Goal: Information Seeking & Learning: Learn about a topic

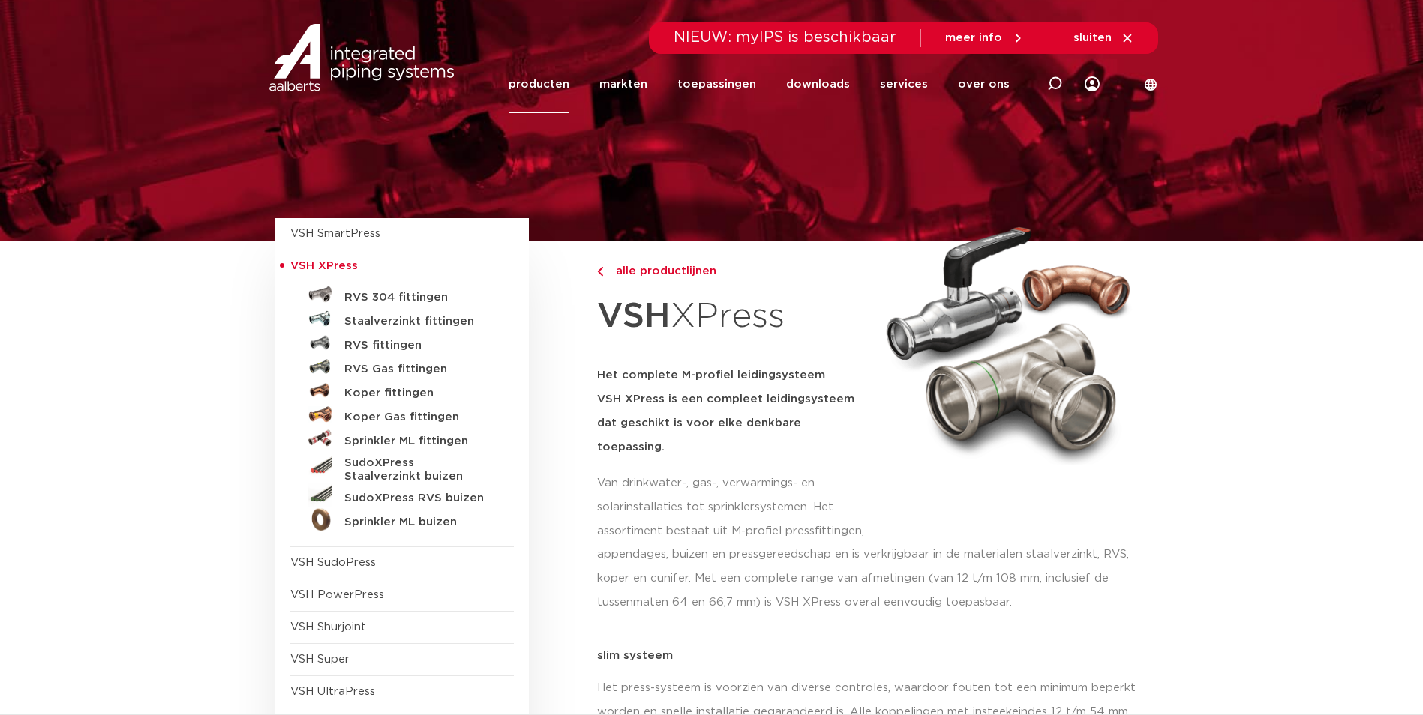
click at [554, 83] on link "producten" at bounding box center [538, 84] width 61 height 58
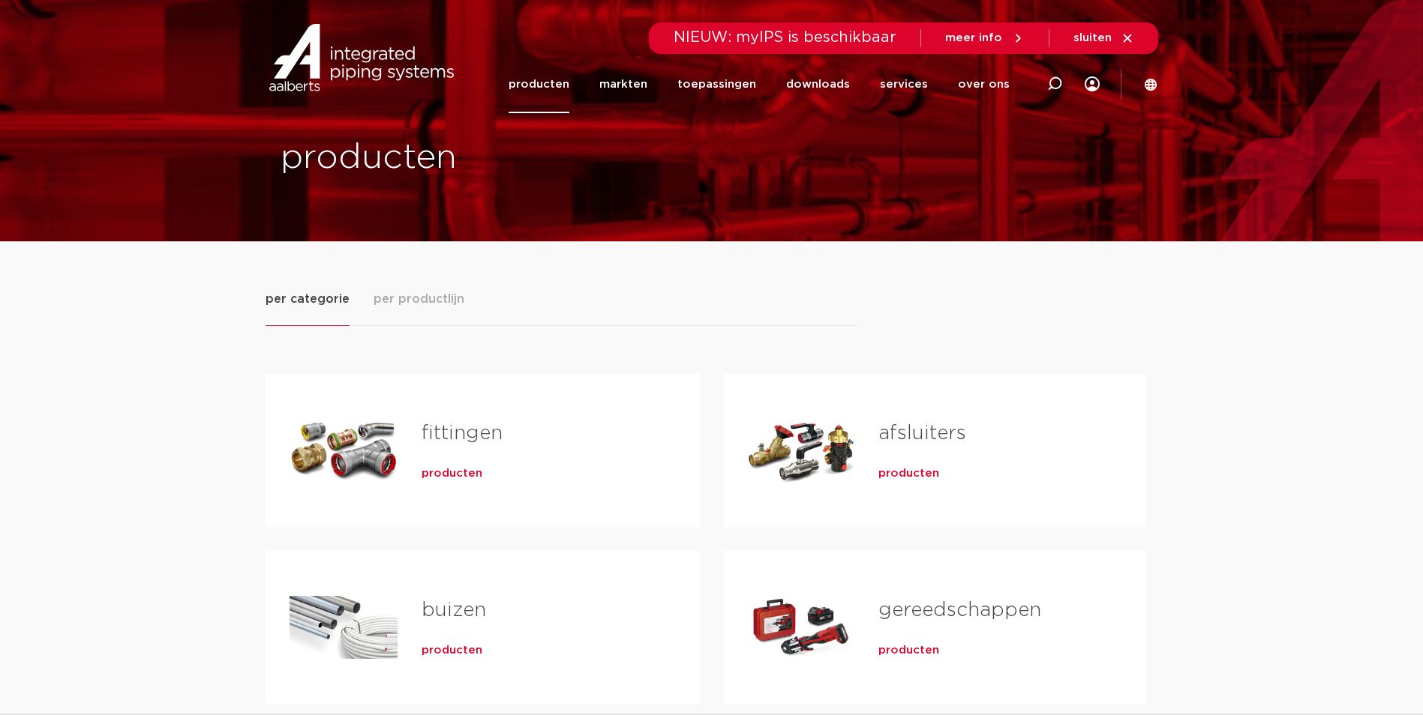
click at [445, 292] on span "per productlijn" at bounding box center [418, 299] width 91 height 18
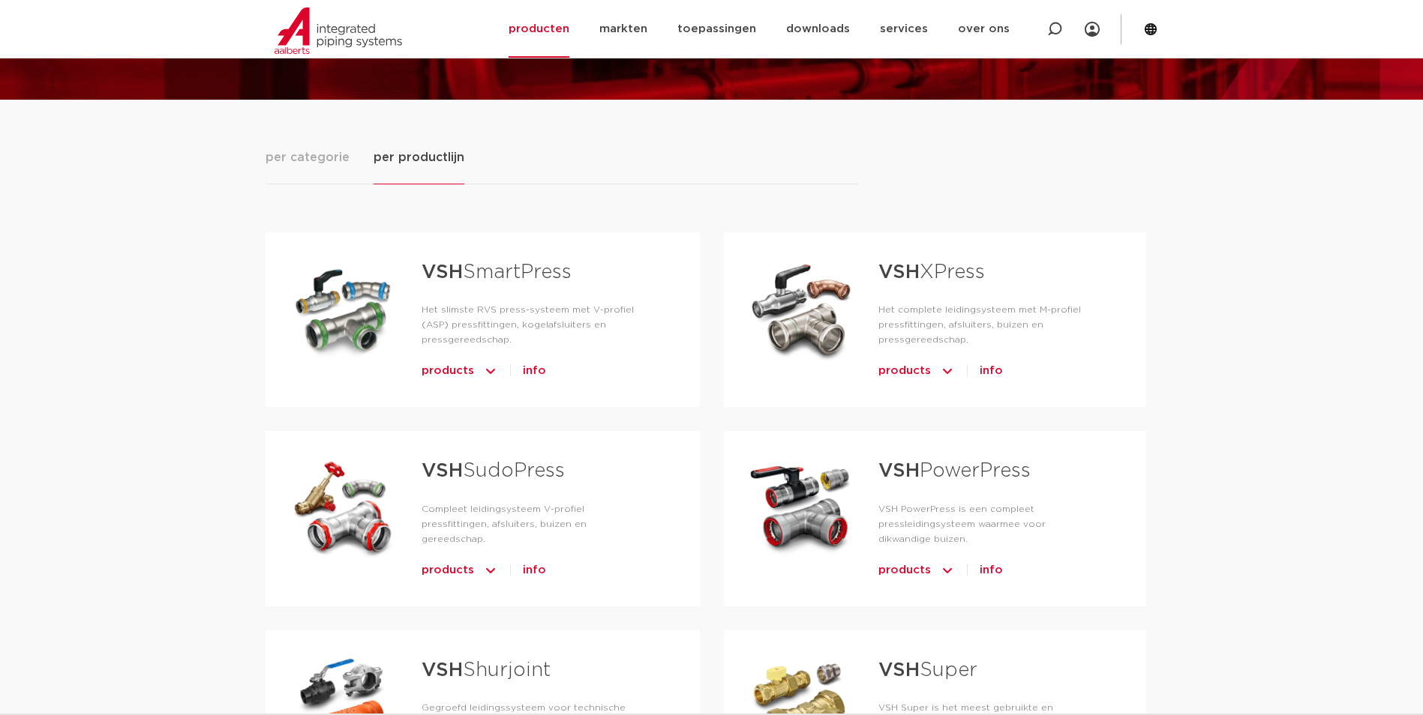
scroll to position [150, 0]
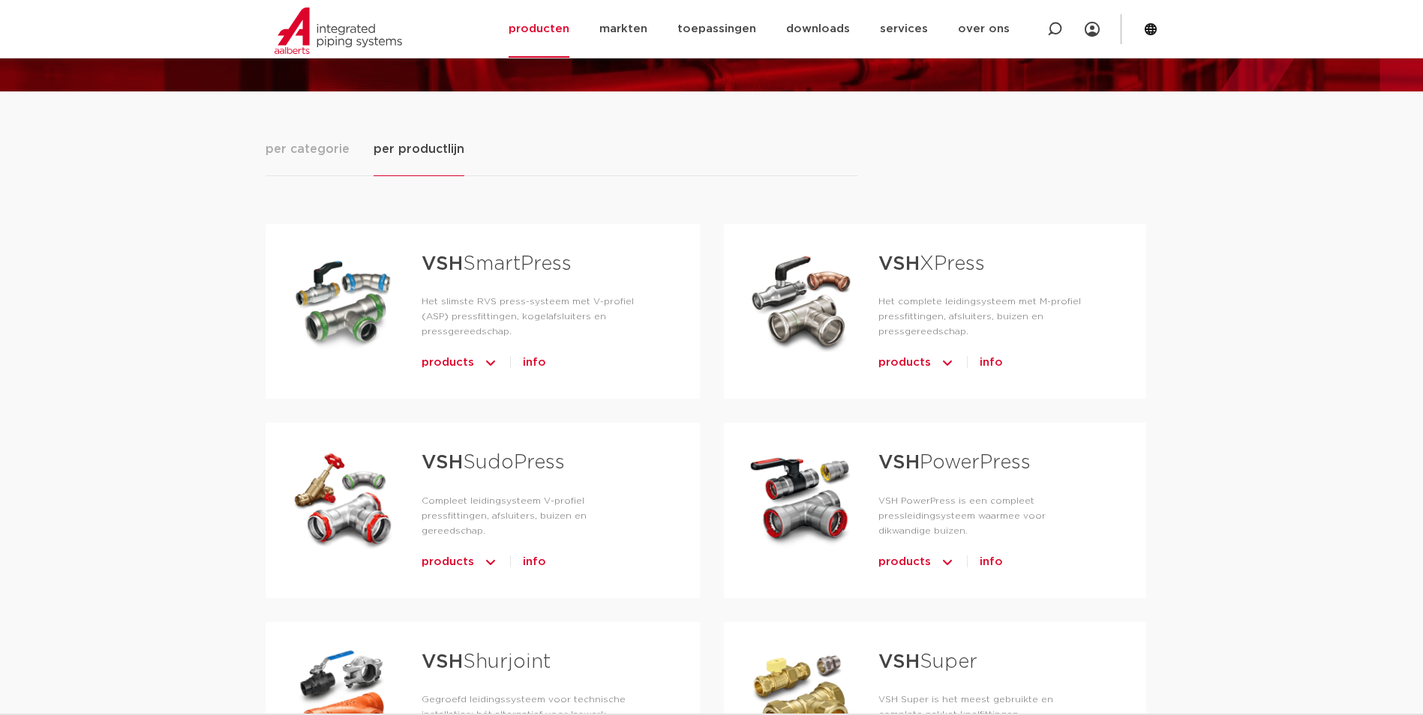
click at [926, 271] on link "VSH XPress" at bounding box center [931, 263] width 106 height 19
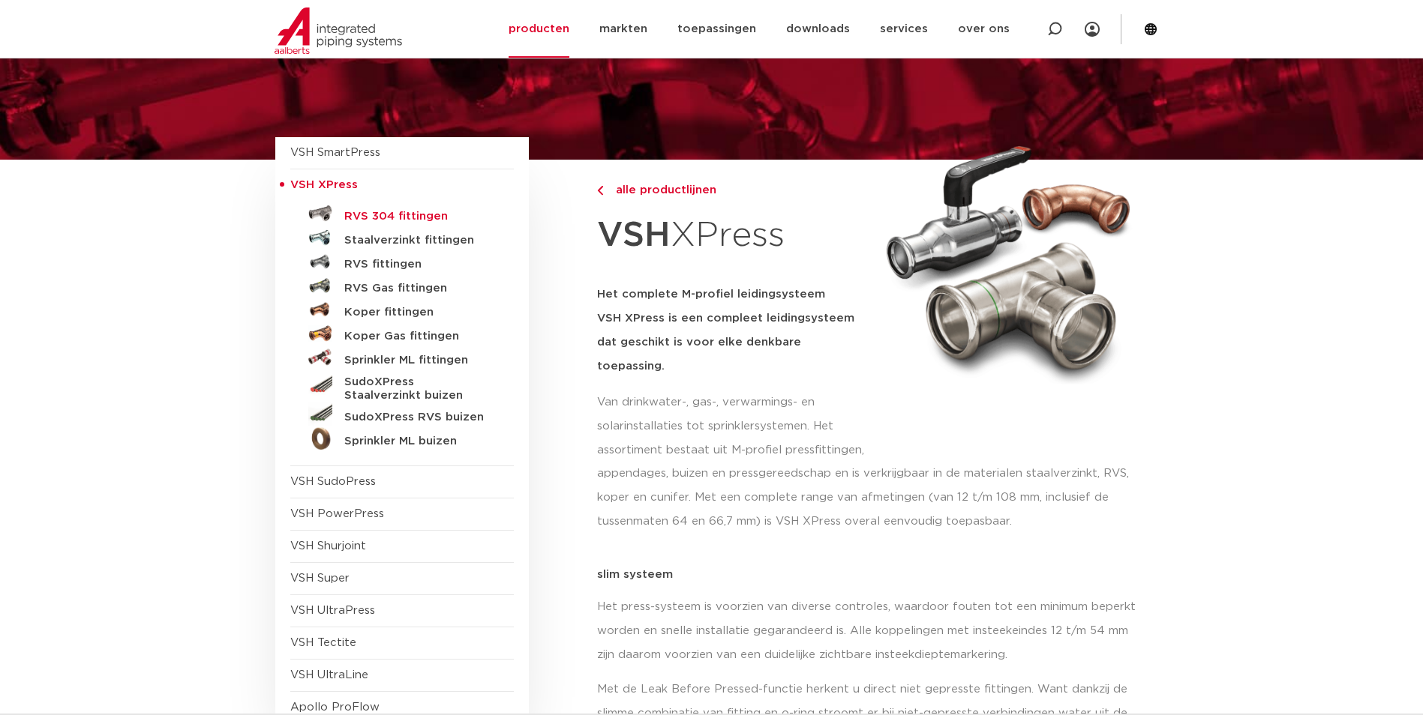
scroll to position [75, 0]
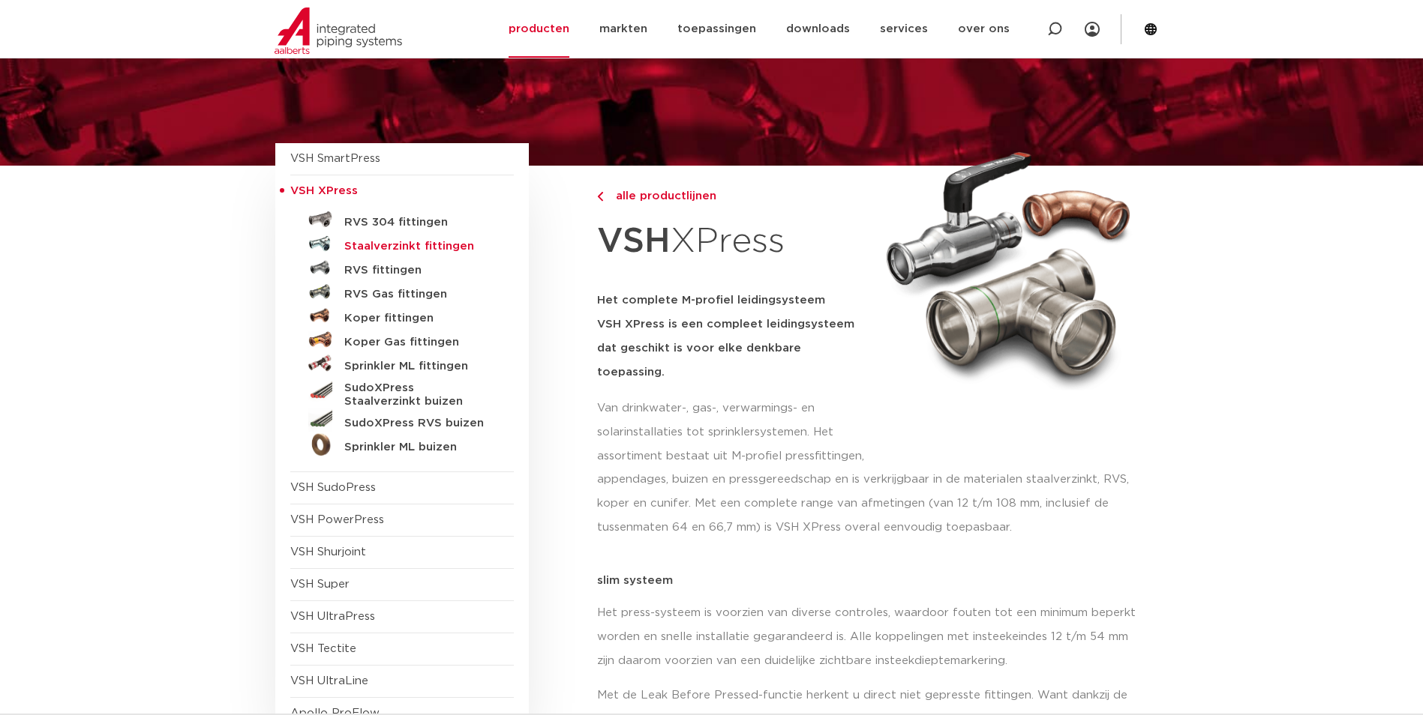
click at [409, 246] on h5 "Staalverzinkt fittingen" at bounding box center [418, 246] width 148 height 13
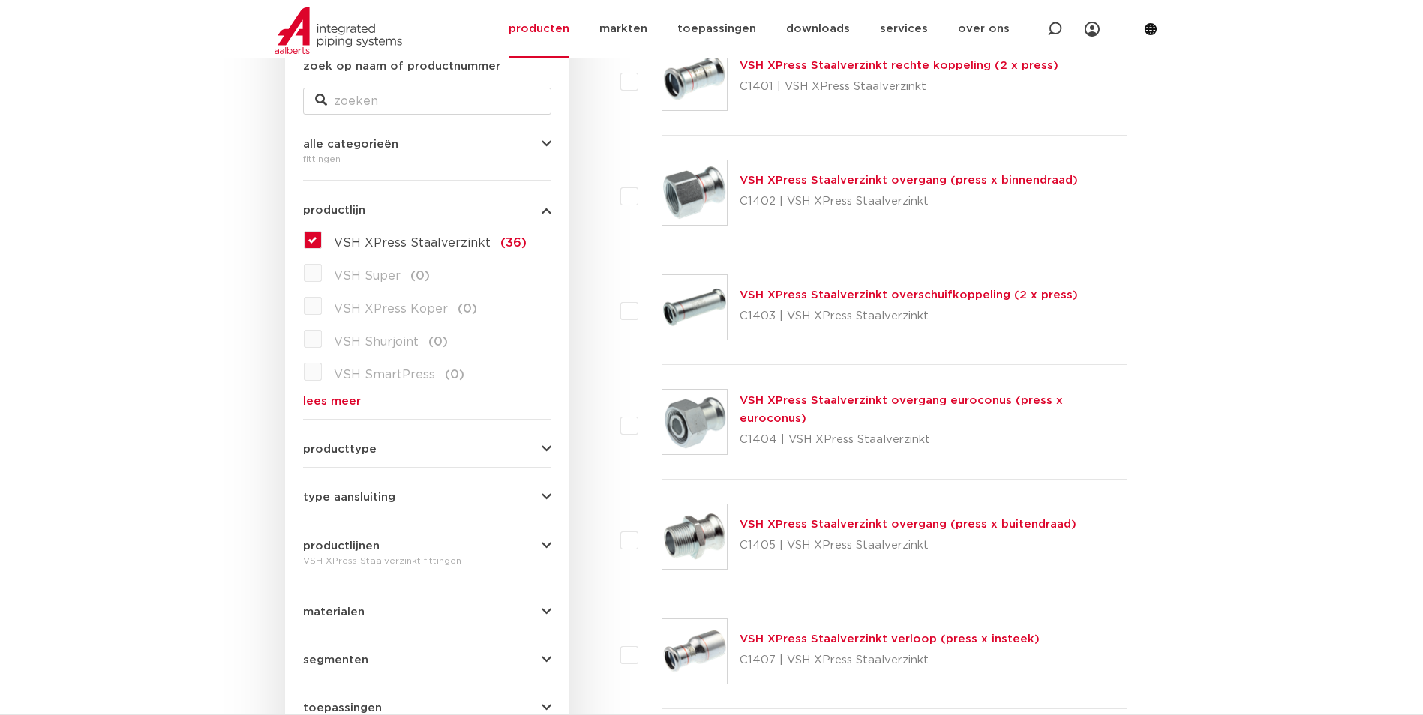
scroll to position [450, 0]
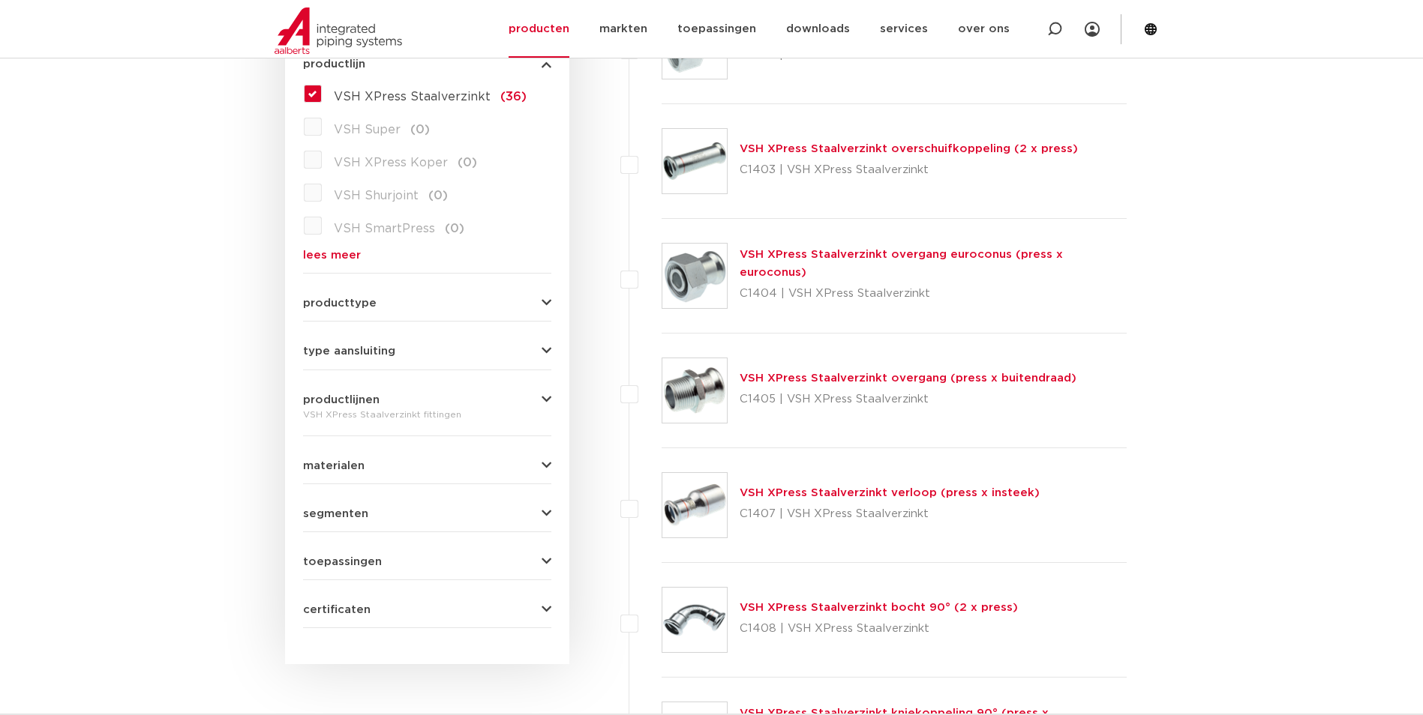
click at [400, 301] on button "producttype" at bounding box center [427, 303] width 248 height 11
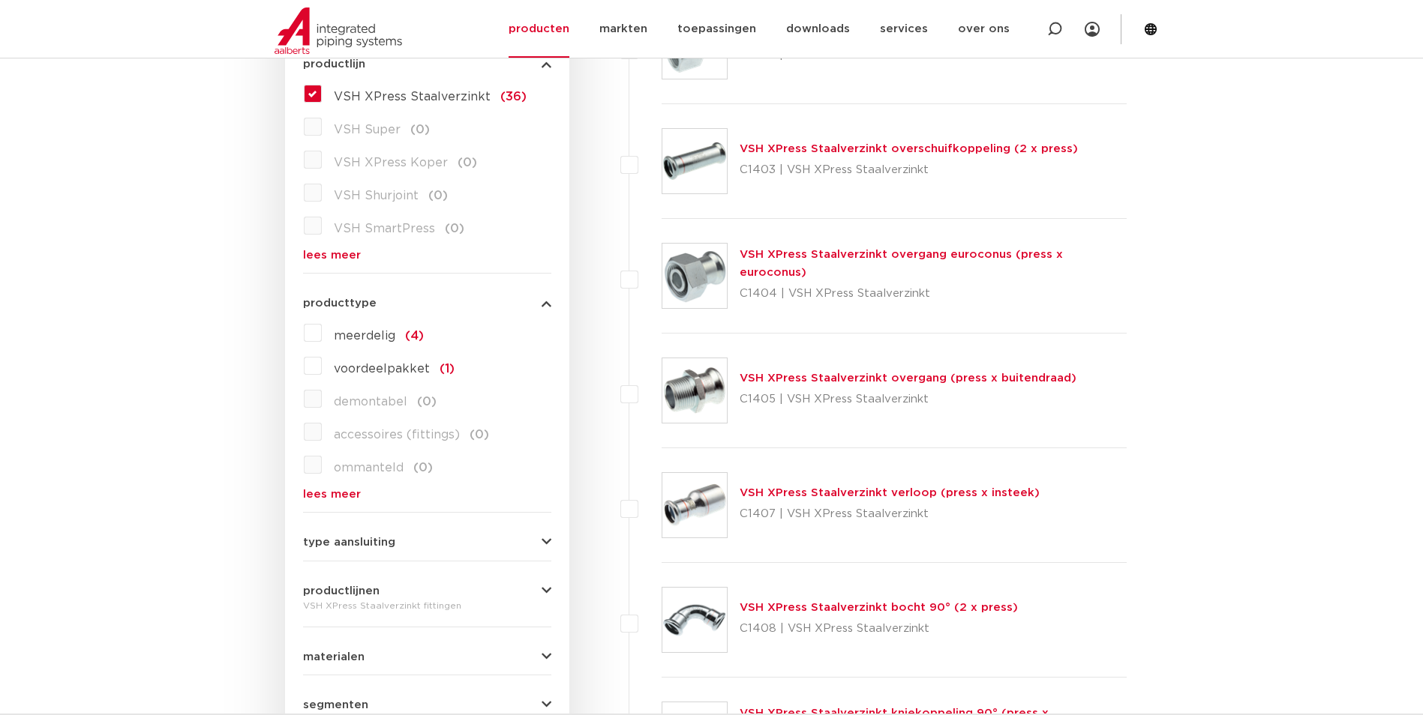
click at [400, 301] on button "producttype" at bounding box center [427, 303] width 248 height 11
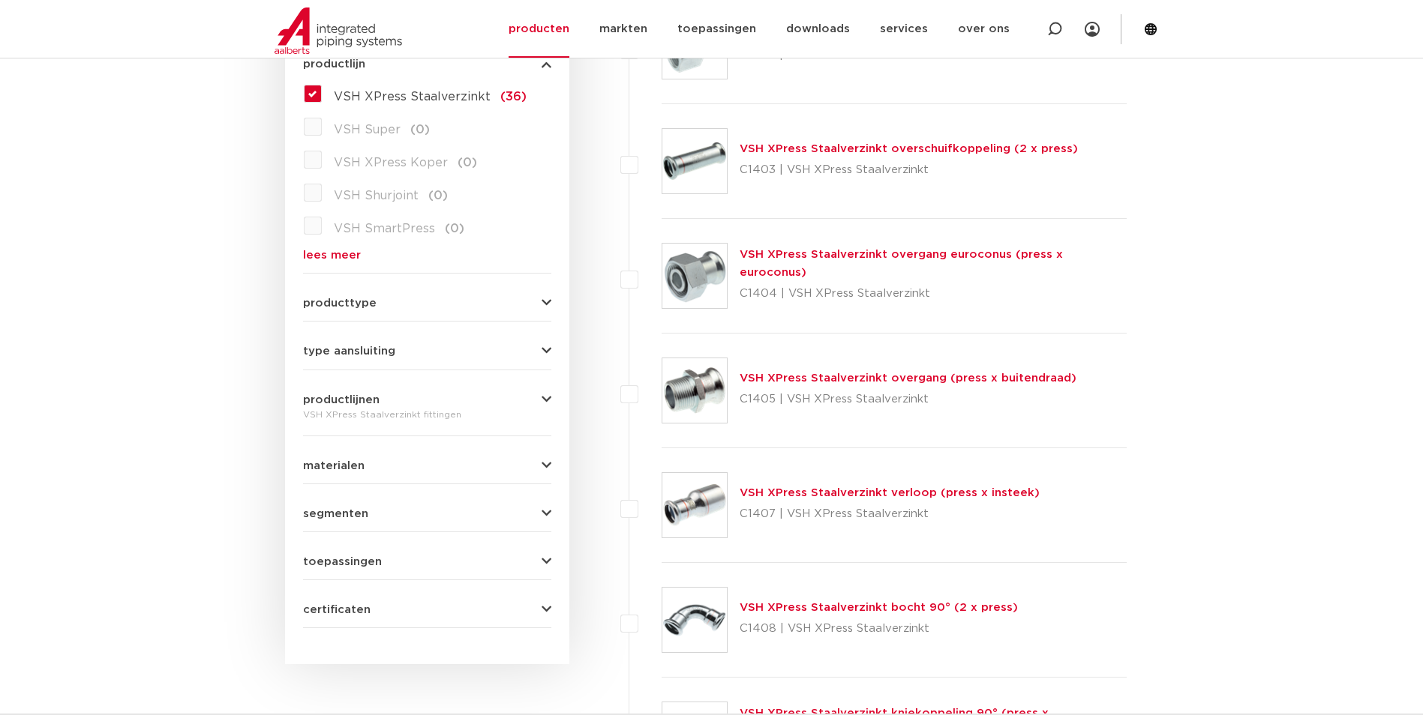
click at [371, 354] on span "type aansluiting" at bounding box center [349, 351] width 92 height 11
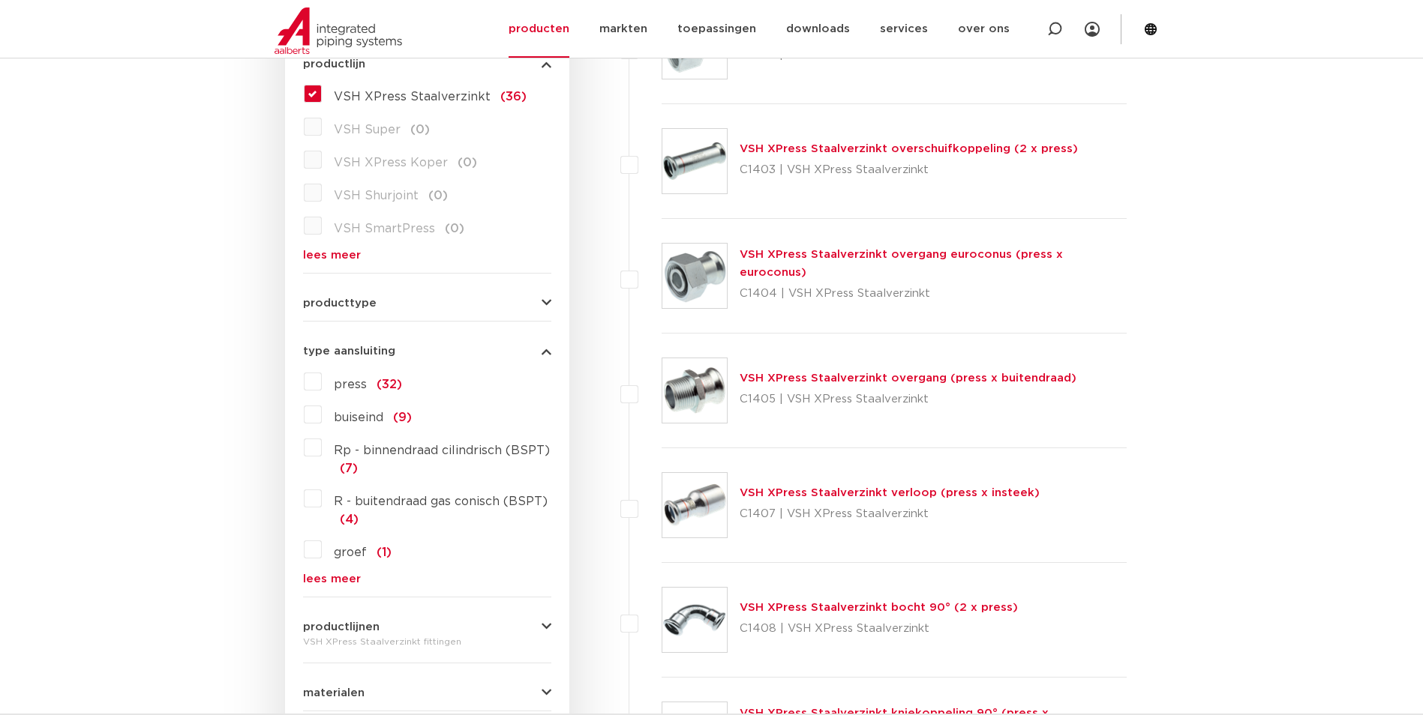
click at [373, 348] on span "type aansluiting" at bounding box center [349, 351] width 92 height 11
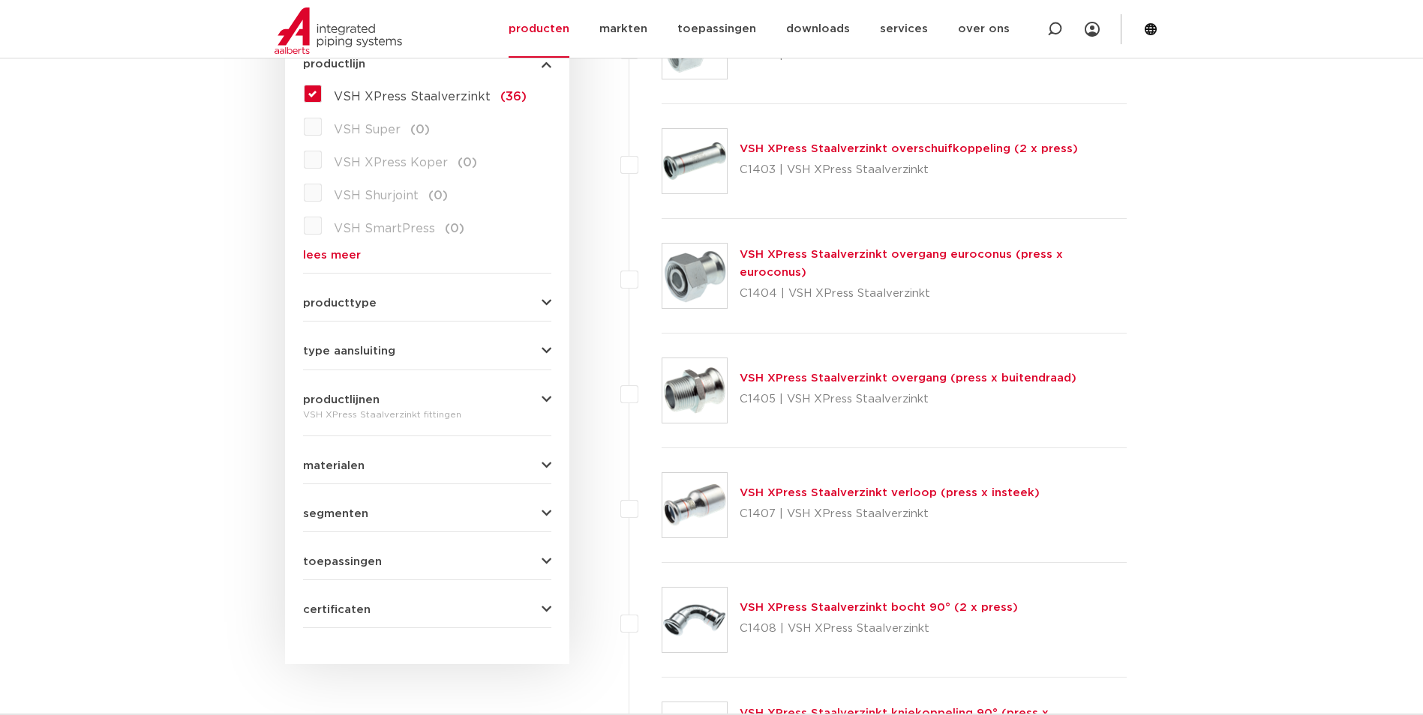
click at [371, 350] on span "type aansluiting" at bounding box center [349, 351] width 92 height 11
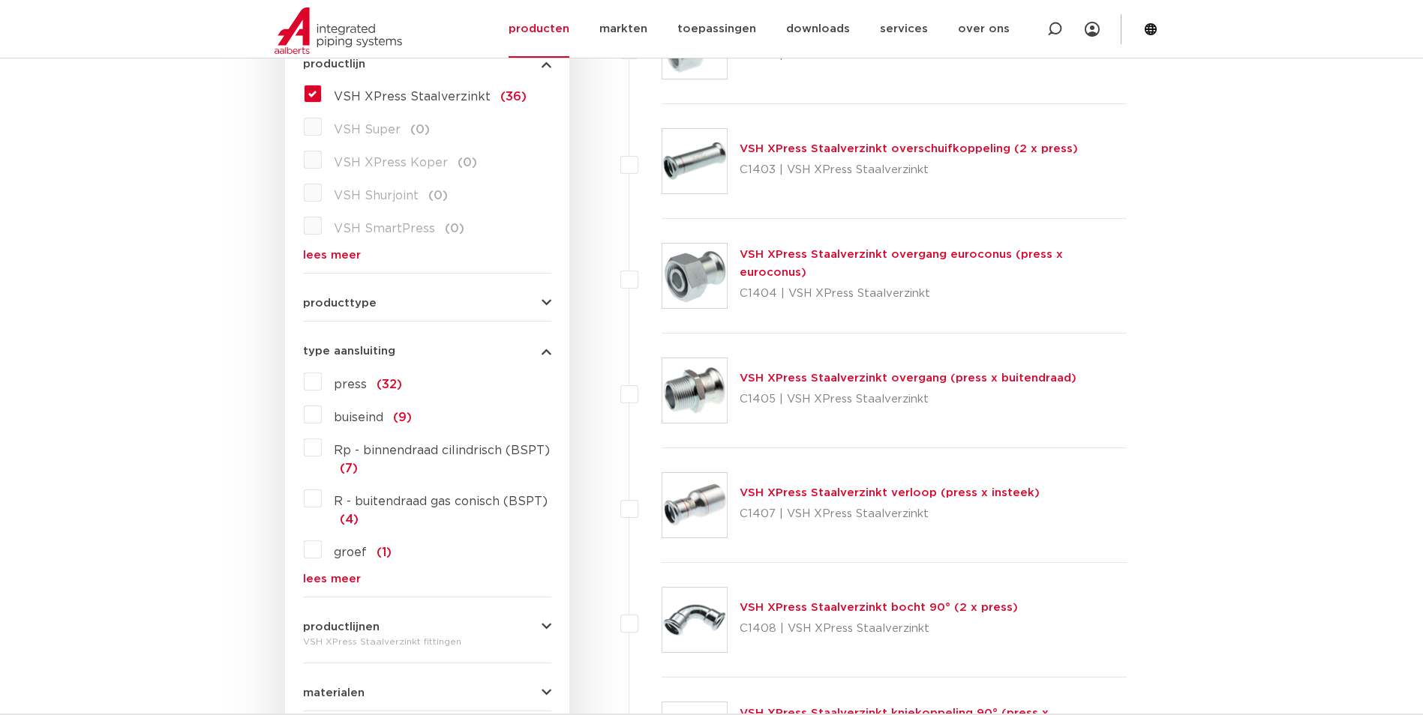
click at [373, 348] on span "type aansluiting" at bounding box center [349, 351] width 92 height 11
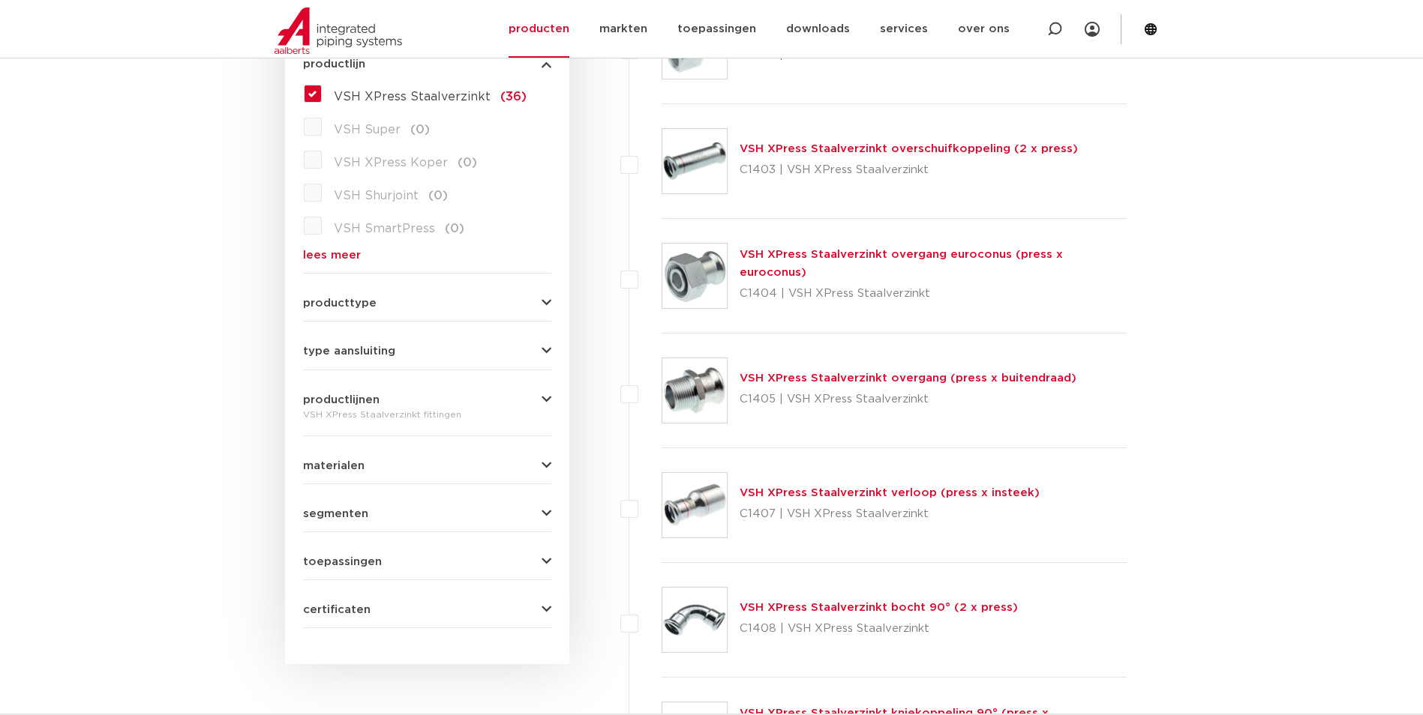
click at [349, 514] on span "segmenten" at bounding box center [335, 513] width 65 height 11
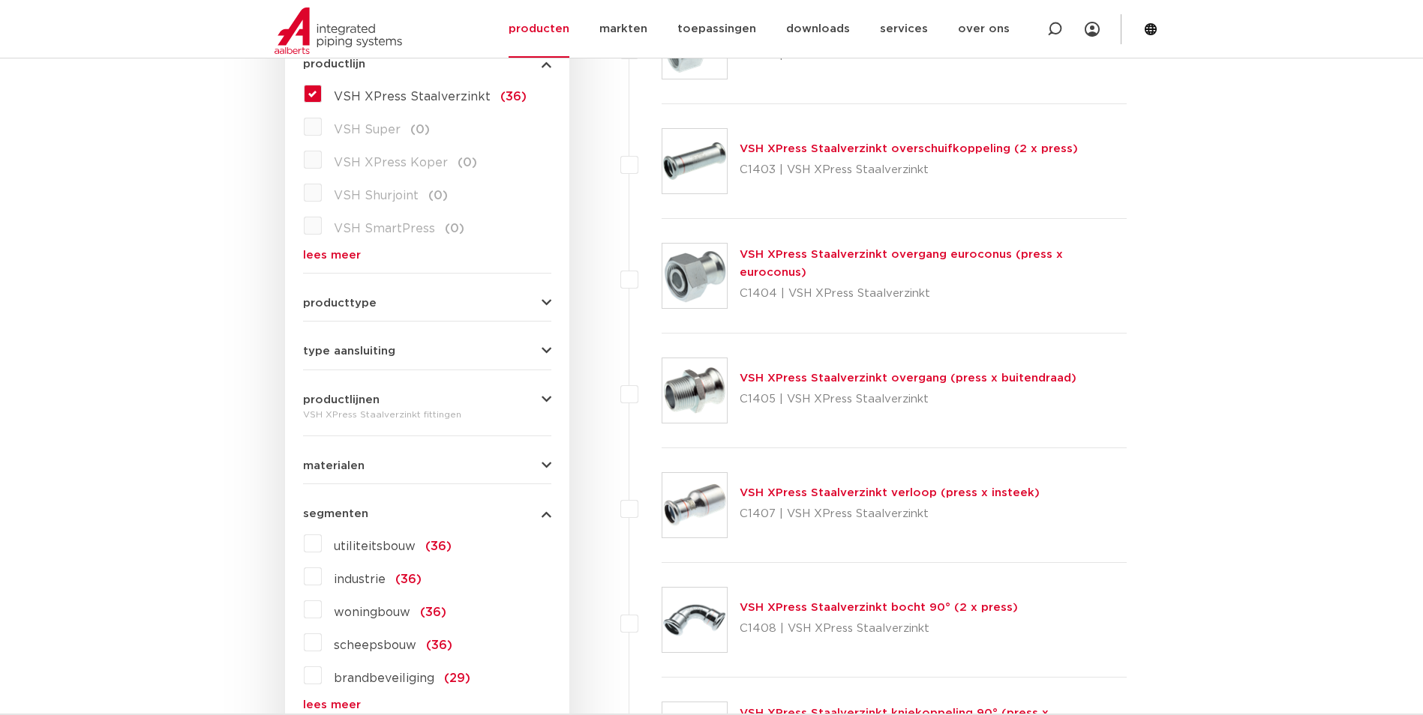
click at [349, 512] on span "segmenten" at bounding box center [335, 513] width 65 height 11
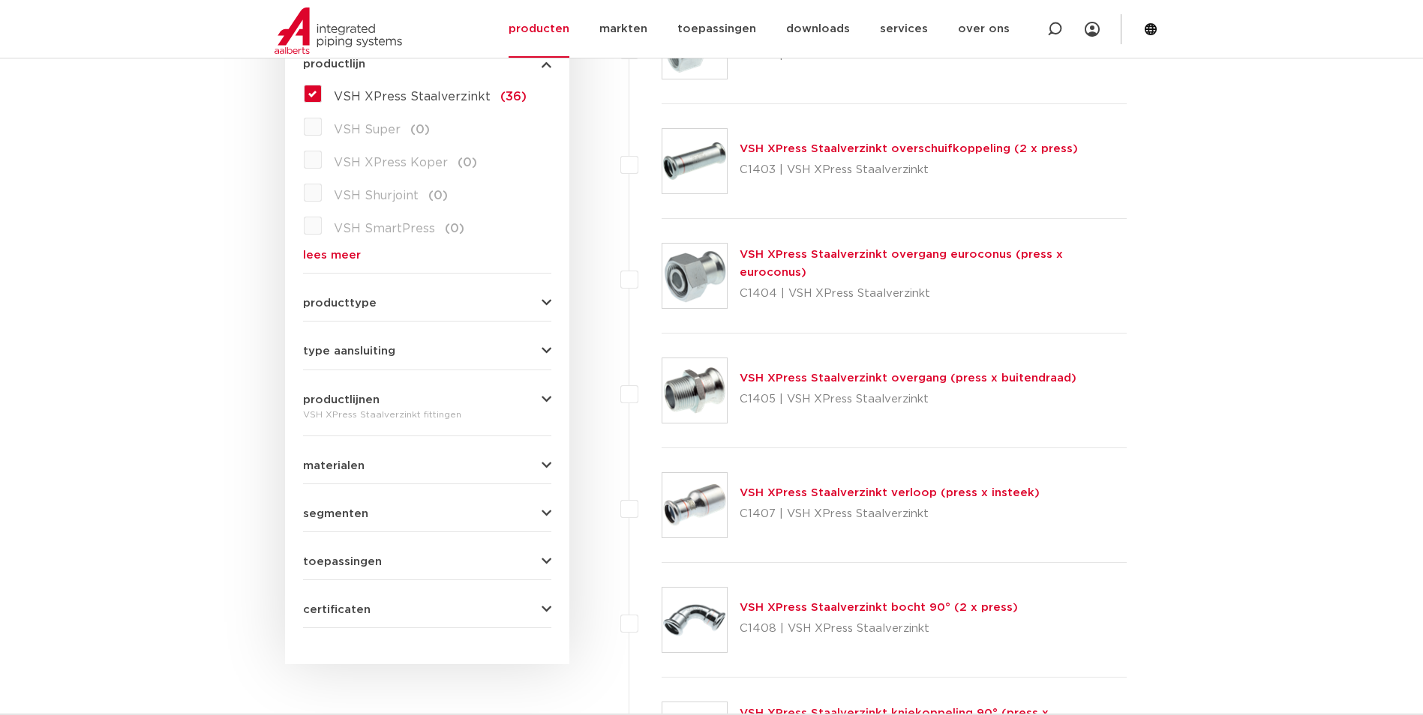
click at [360, 556] on span "toepassingen" at bounding box center [342, 561] width 79 height 11
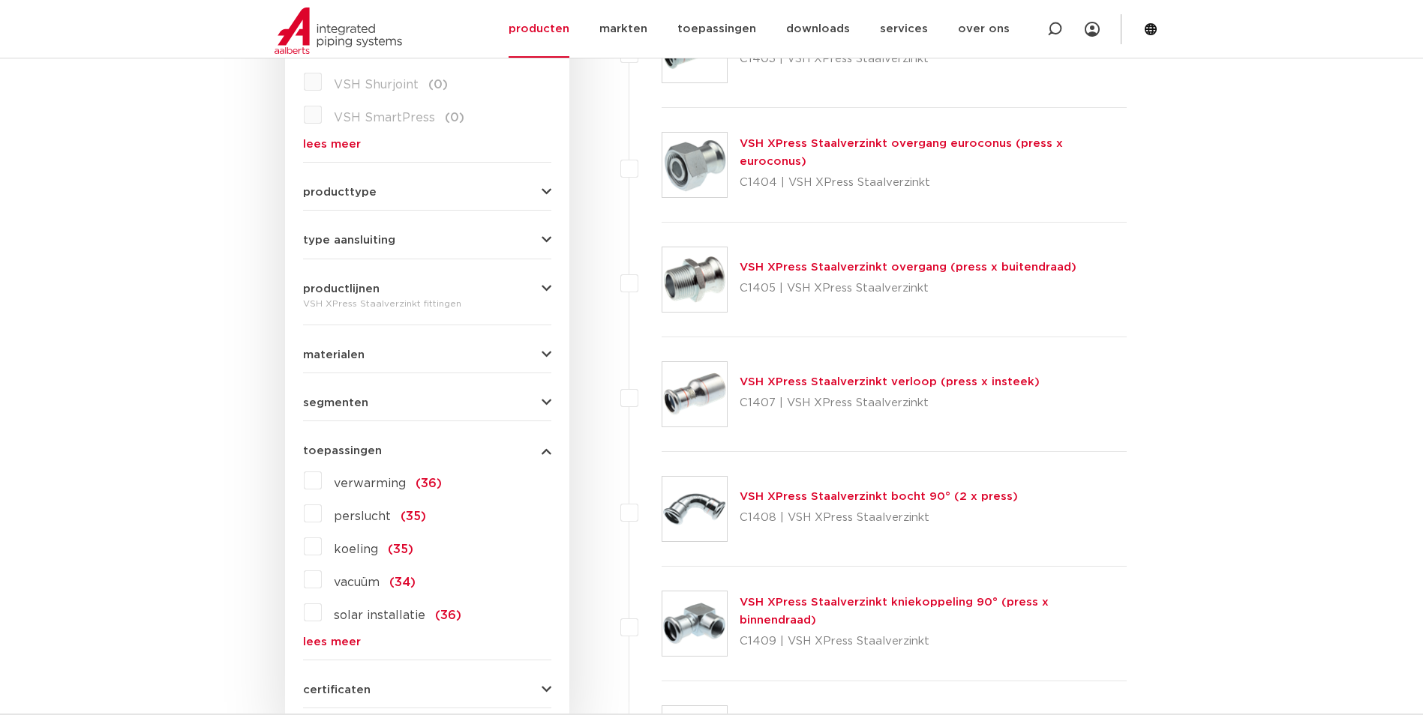
scroll to position [600, 0]
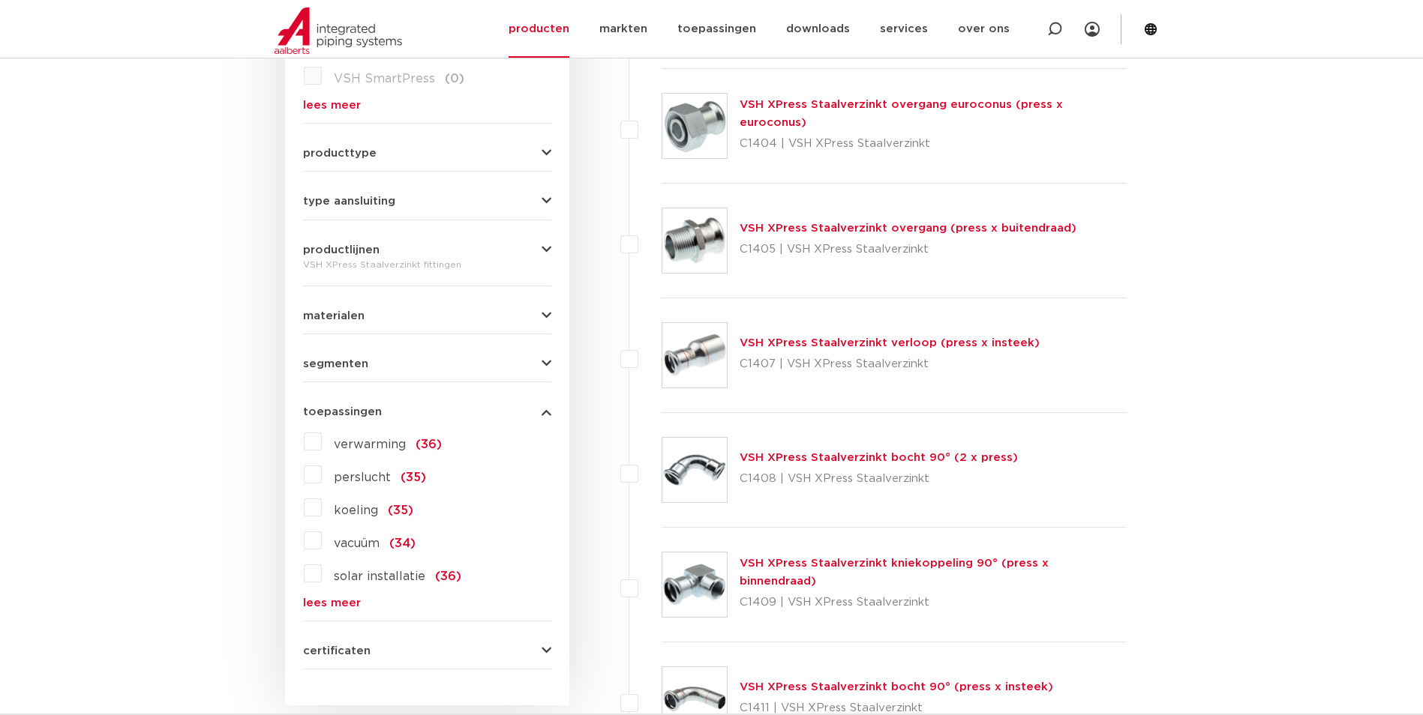
click at [334, 601] on link "lees meer" at bounding box center [427, 603] width 248 height 11
click at [322, 443] on label "verwarming (36)" at bounding box center [382, 442] width 120 height 24
click at [0, 0] on input "verwarming (36)" at bounding box center [0, 0] width 0 height 0
click at [351, 408] on span "toepassingen" at bounding box center [342, 411] width 79 height 11
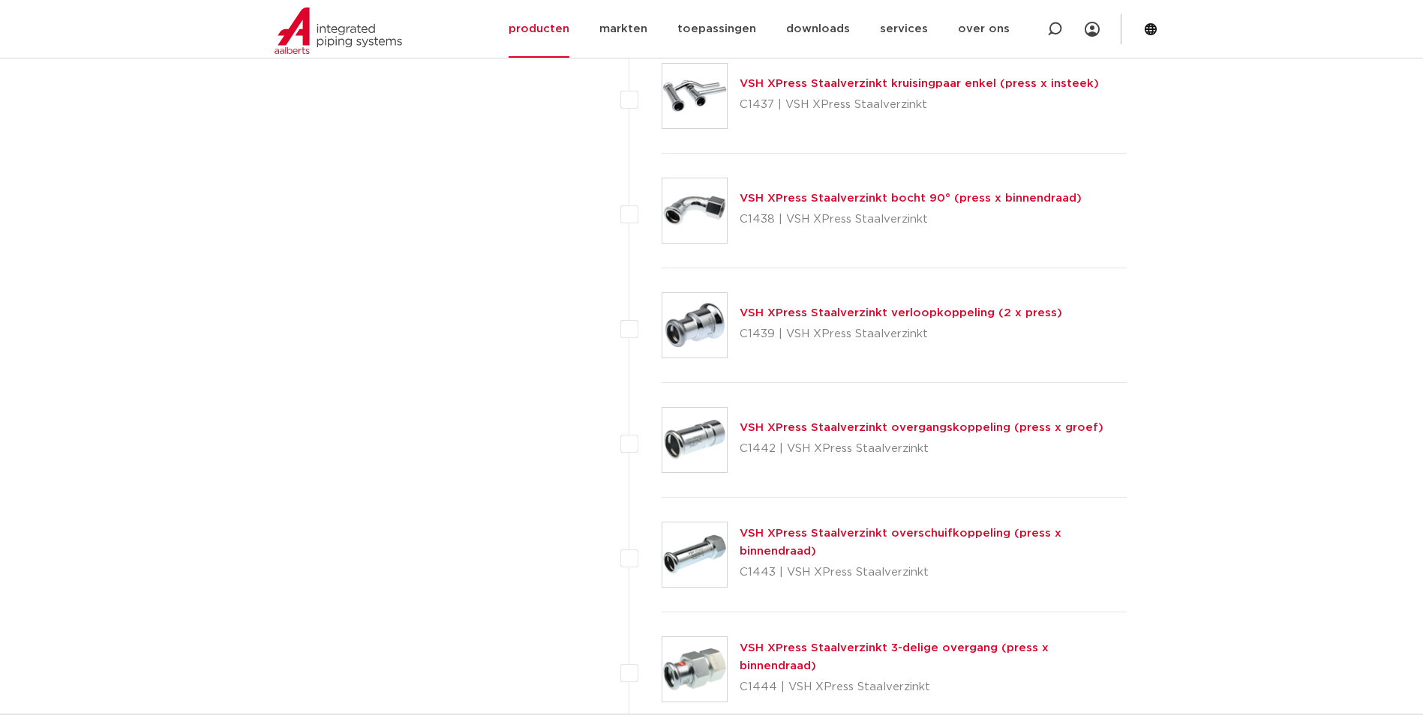
scroll to position [3375, 0]
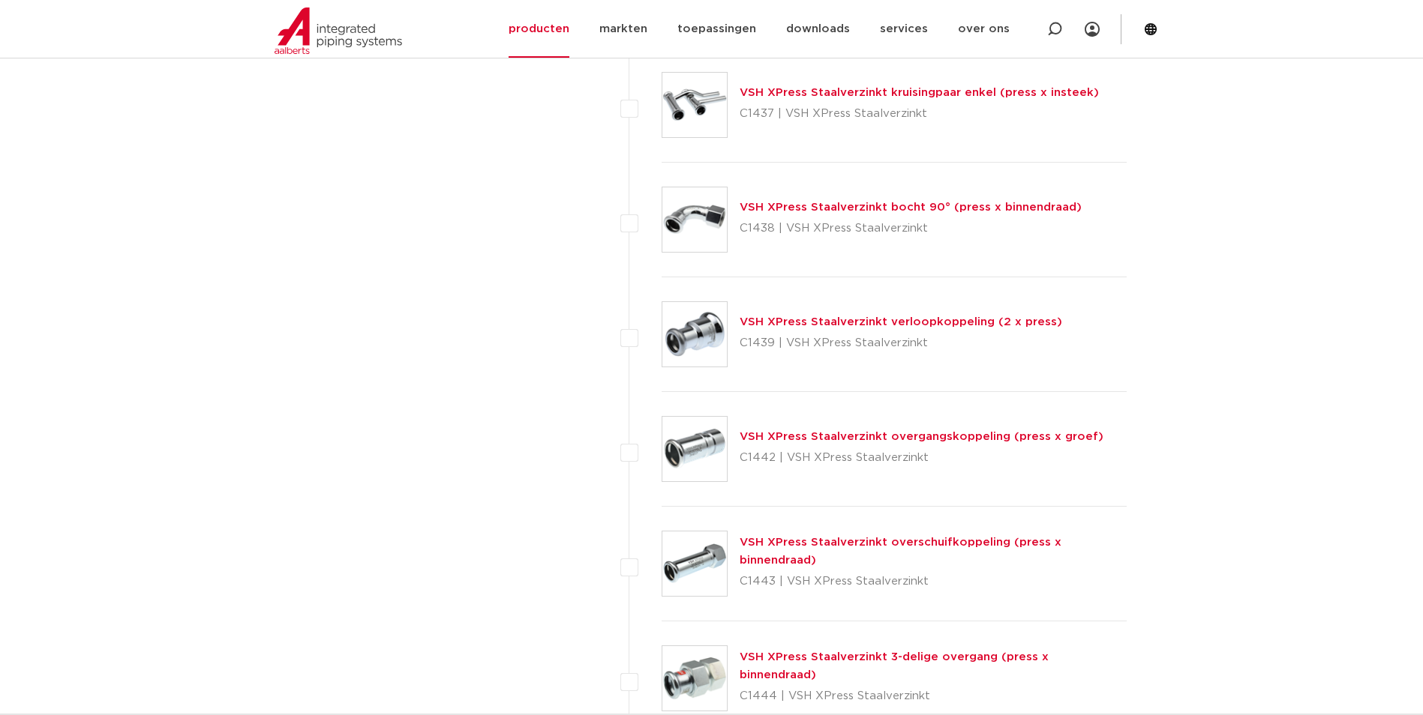
click at [807, 320] on link "VSH XPress Staalverzinkt verloopkoppeling (2 x press)" at bounding box center [900, 321] width 322 height 11
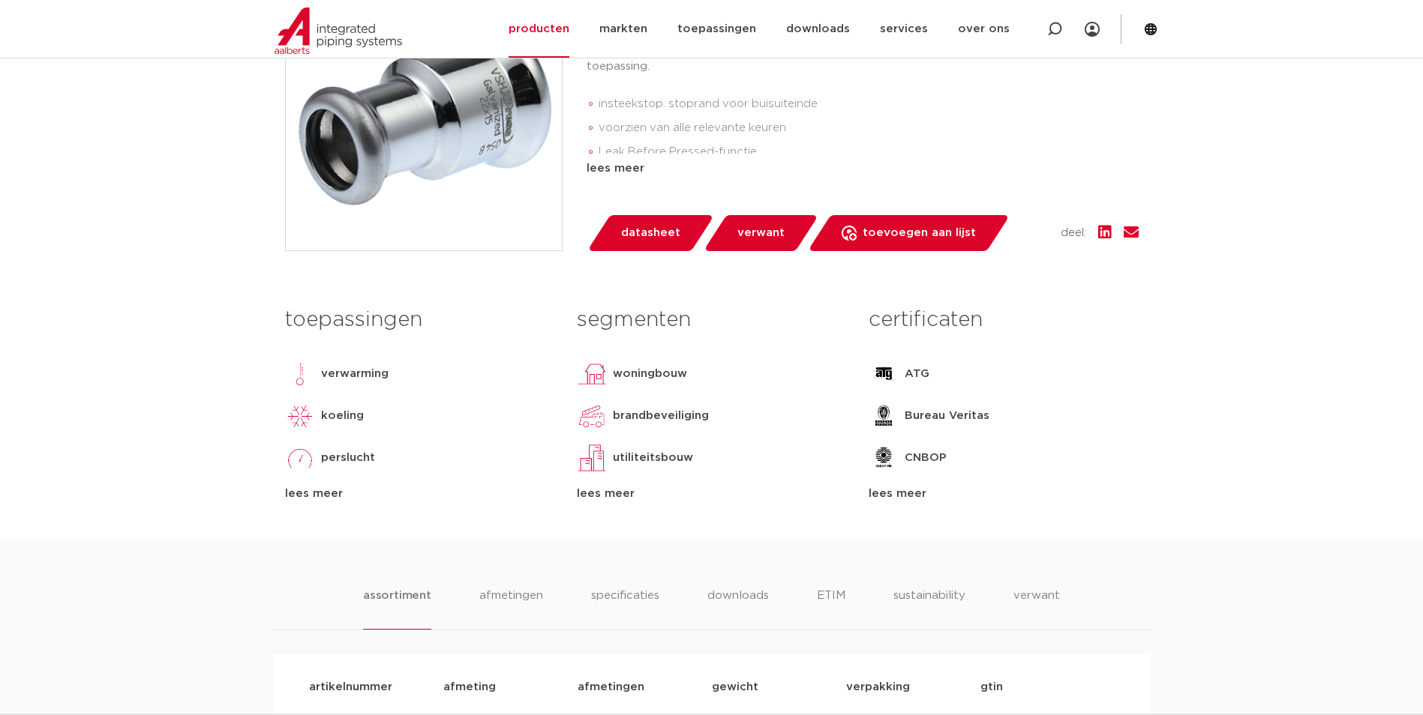
scroll to position [450, 0]
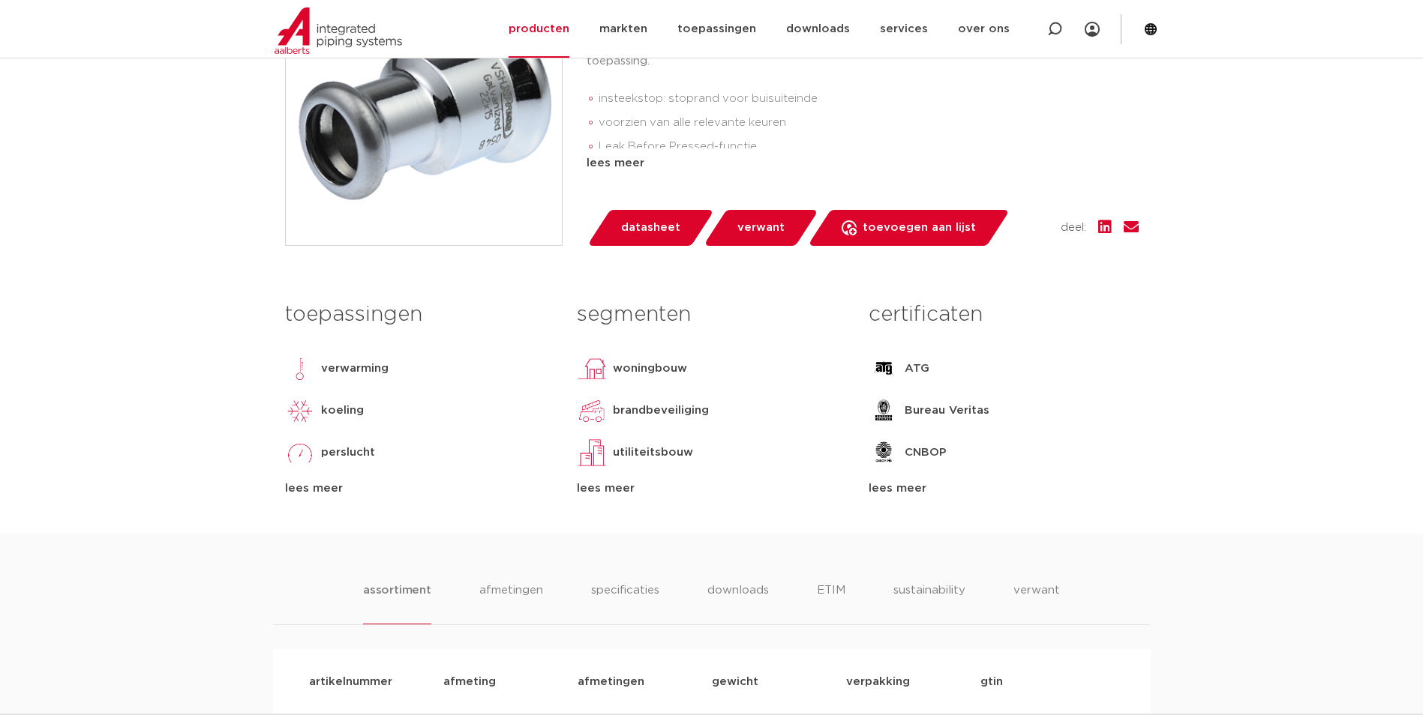
click at [321, 488] on div "lees meer" at bounding box center [419, 489] width 269 height 18
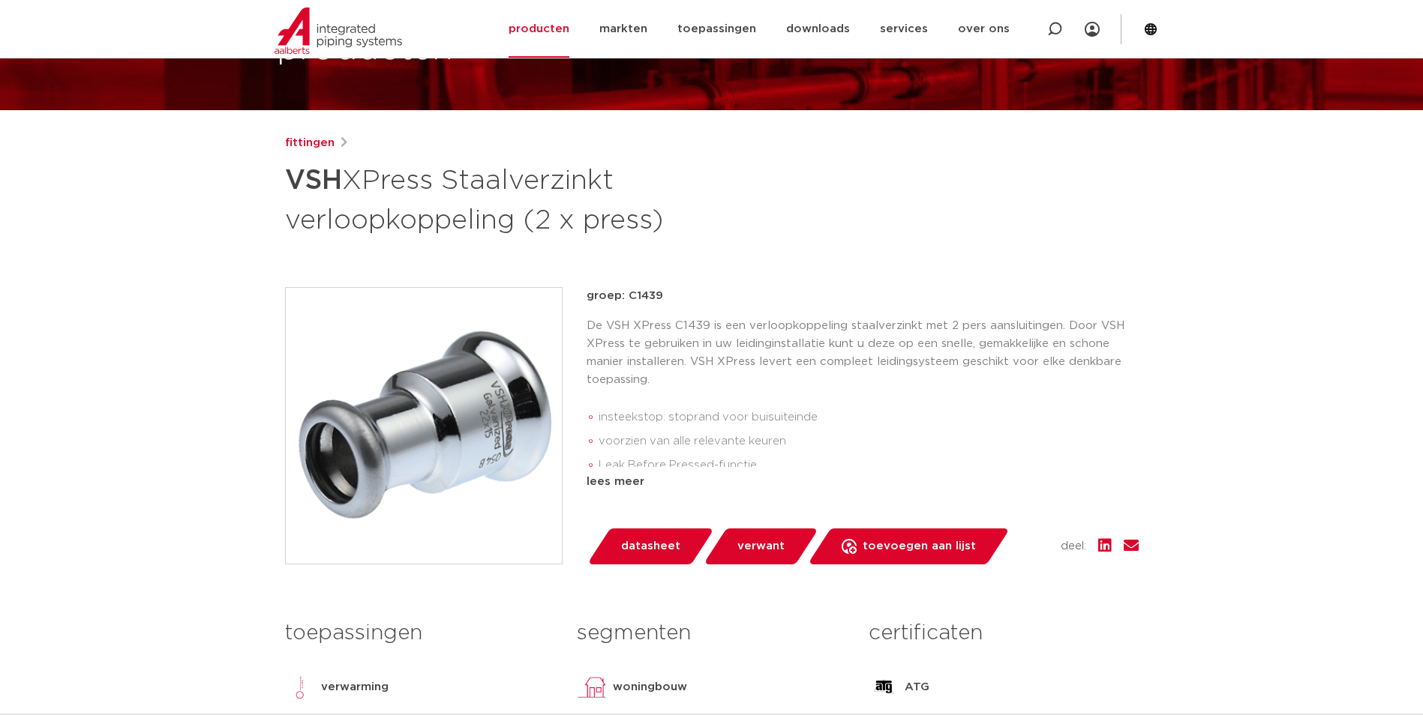
scroll to position [75, 0]
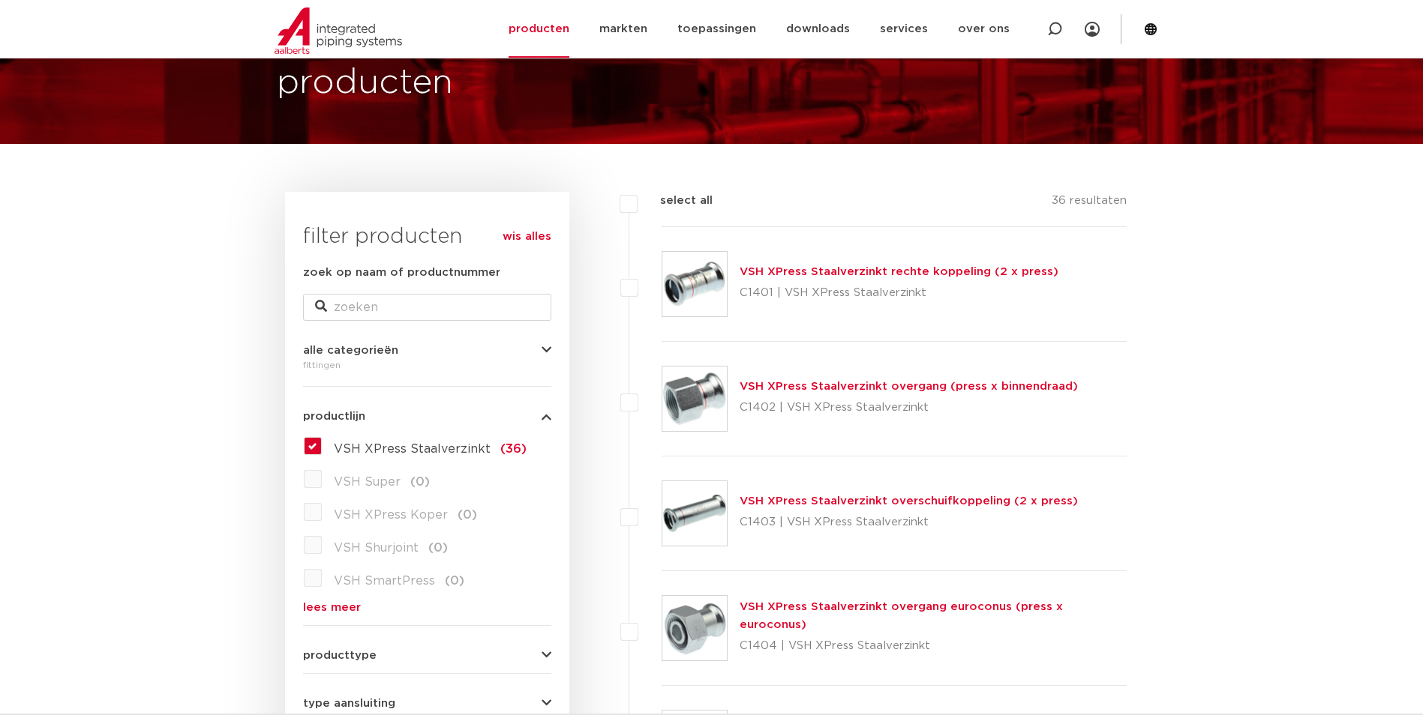
scroll to position [75, 0]
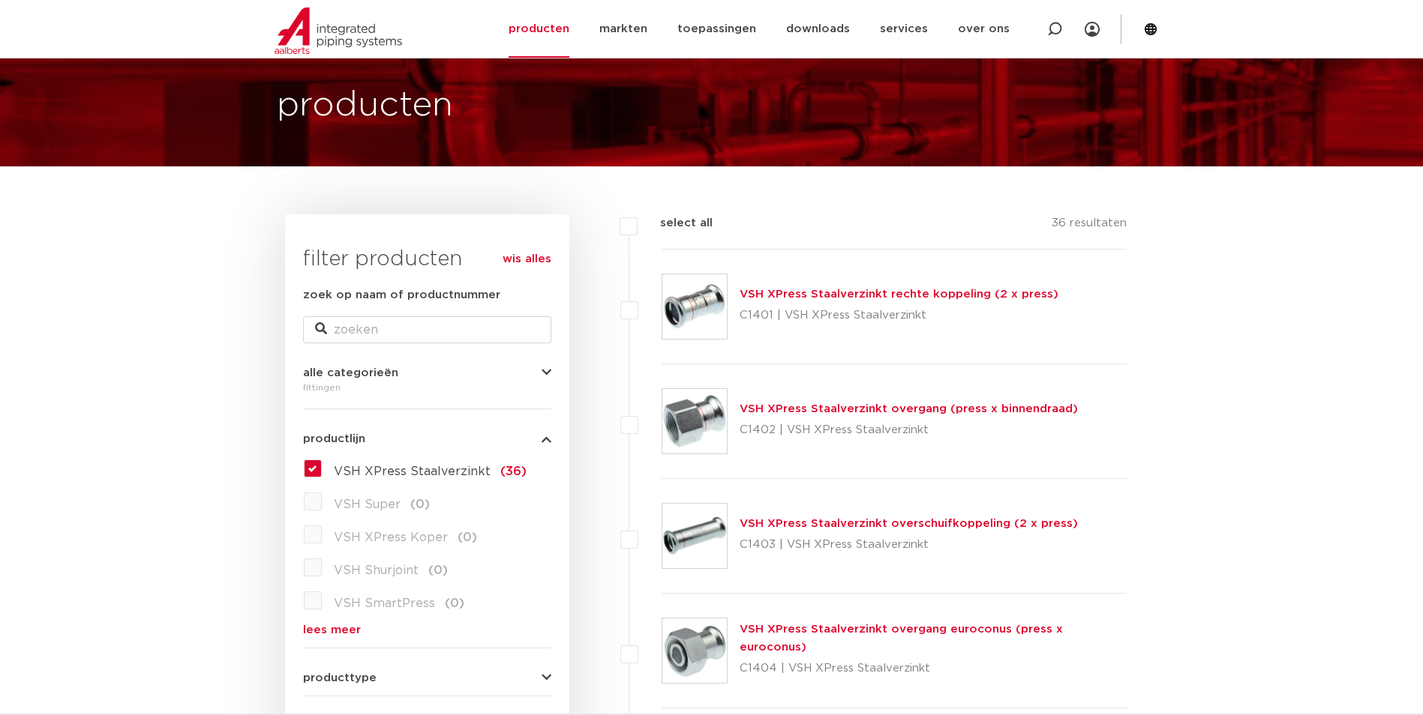
click at [839, 292] on link "VSH XPress Staalverzinkt rechte koppeling (2 x press)" at bounding box center [898, 294] width 319 height 11
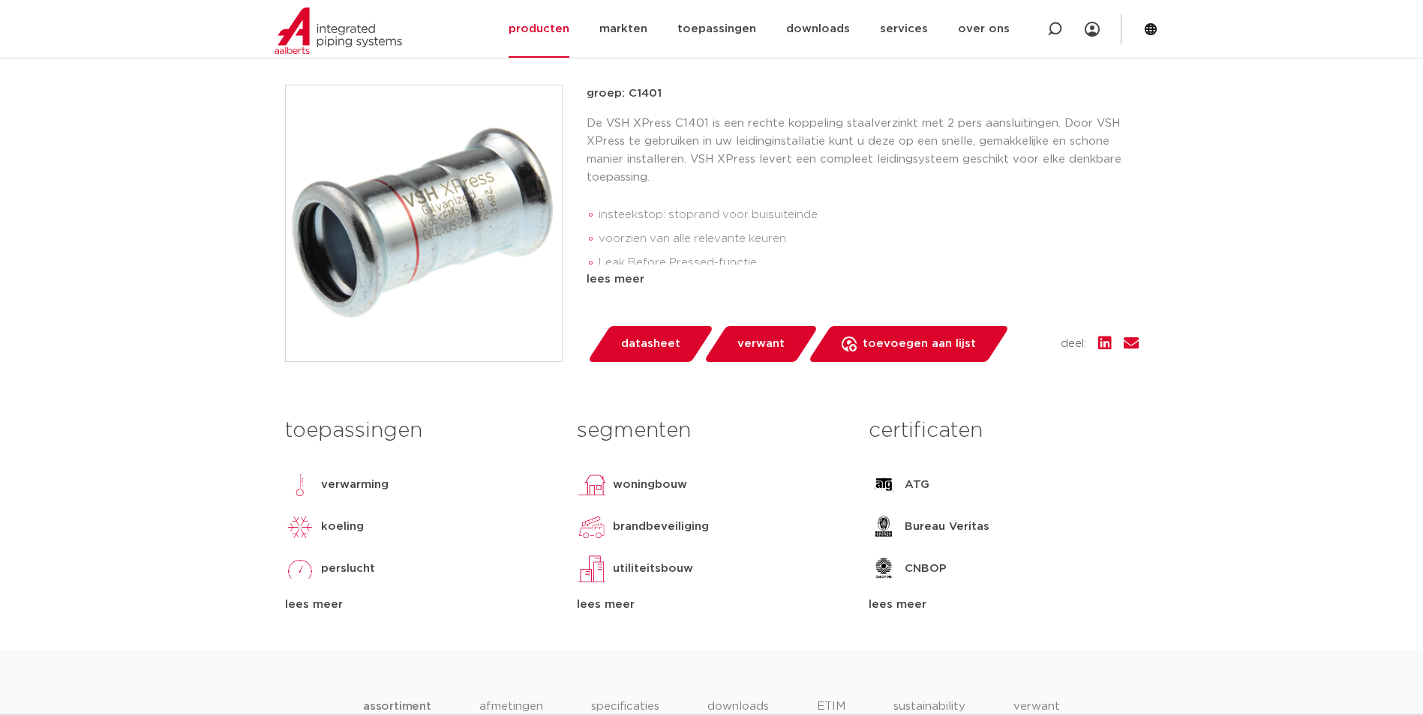
scroll to position [225, 0]
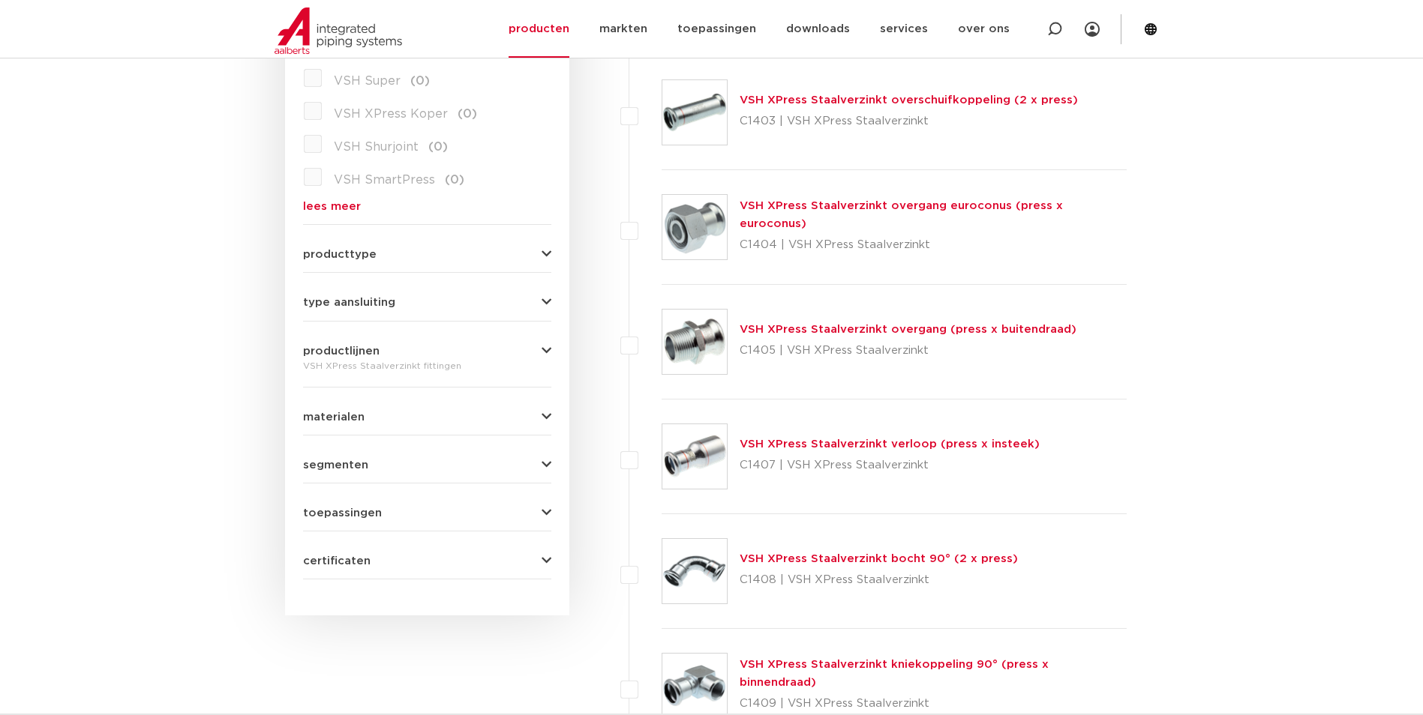
scroll to position [525, 0]
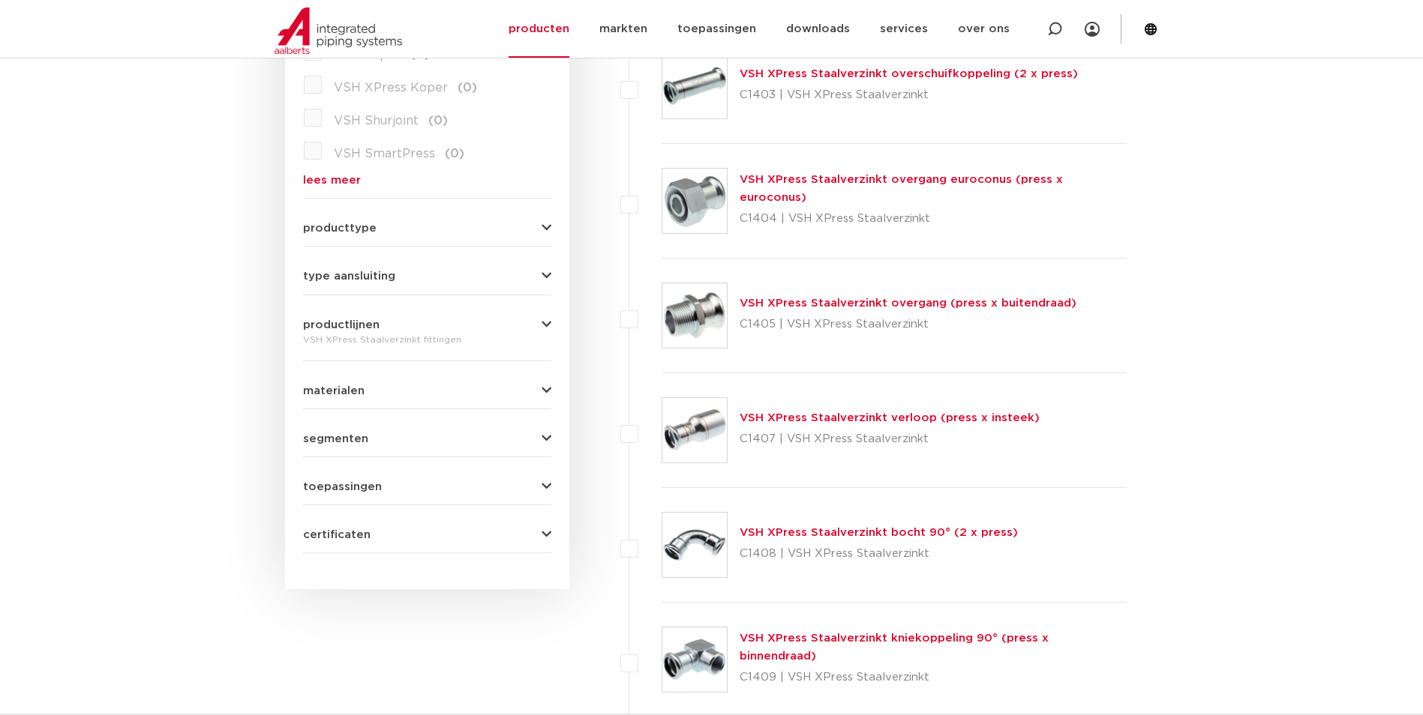
click at [390, 274] on span "type aansluiting" at bounding box center [349, 276] width 92 height 11
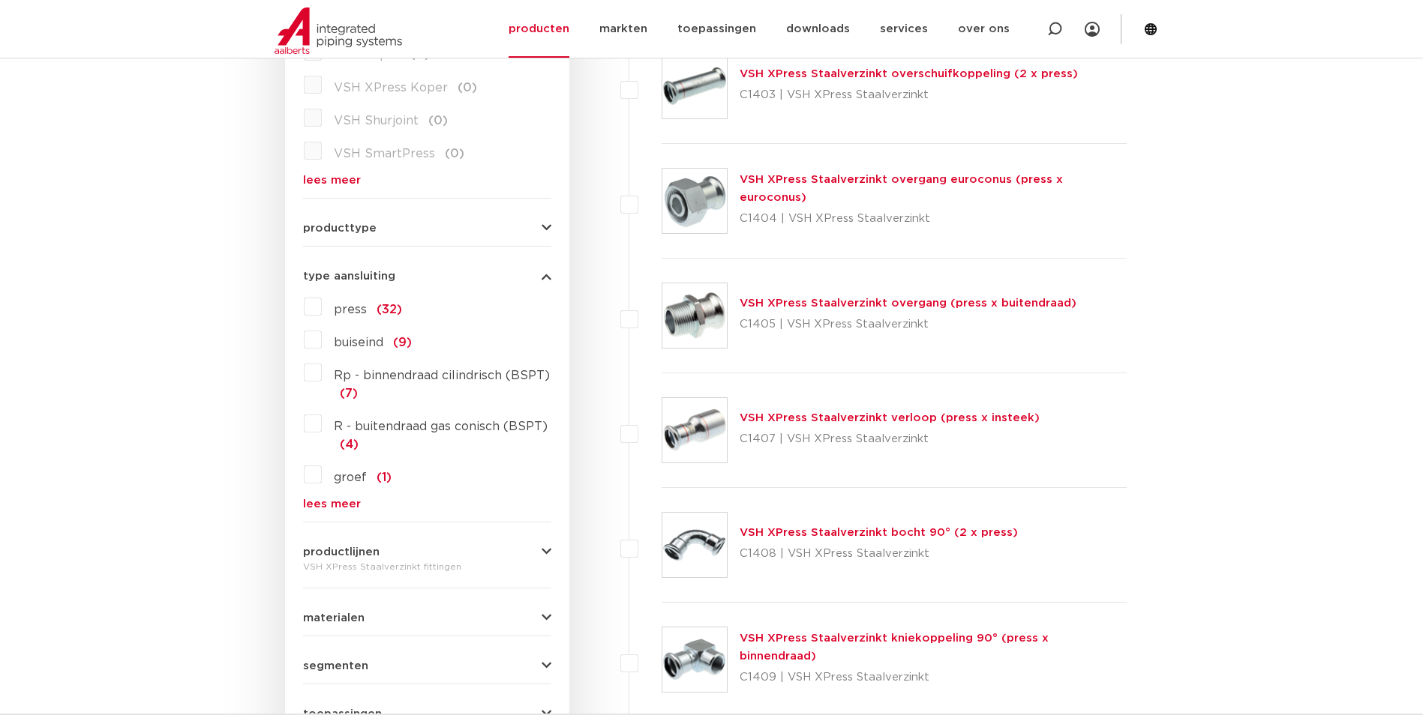
click at [322, 305] on label "press (32)" at bounding box center [362, 307] width 80 height 24
click at [0, 0] on input "press (32)" at bounding box center [0, 0] width 0 height 0
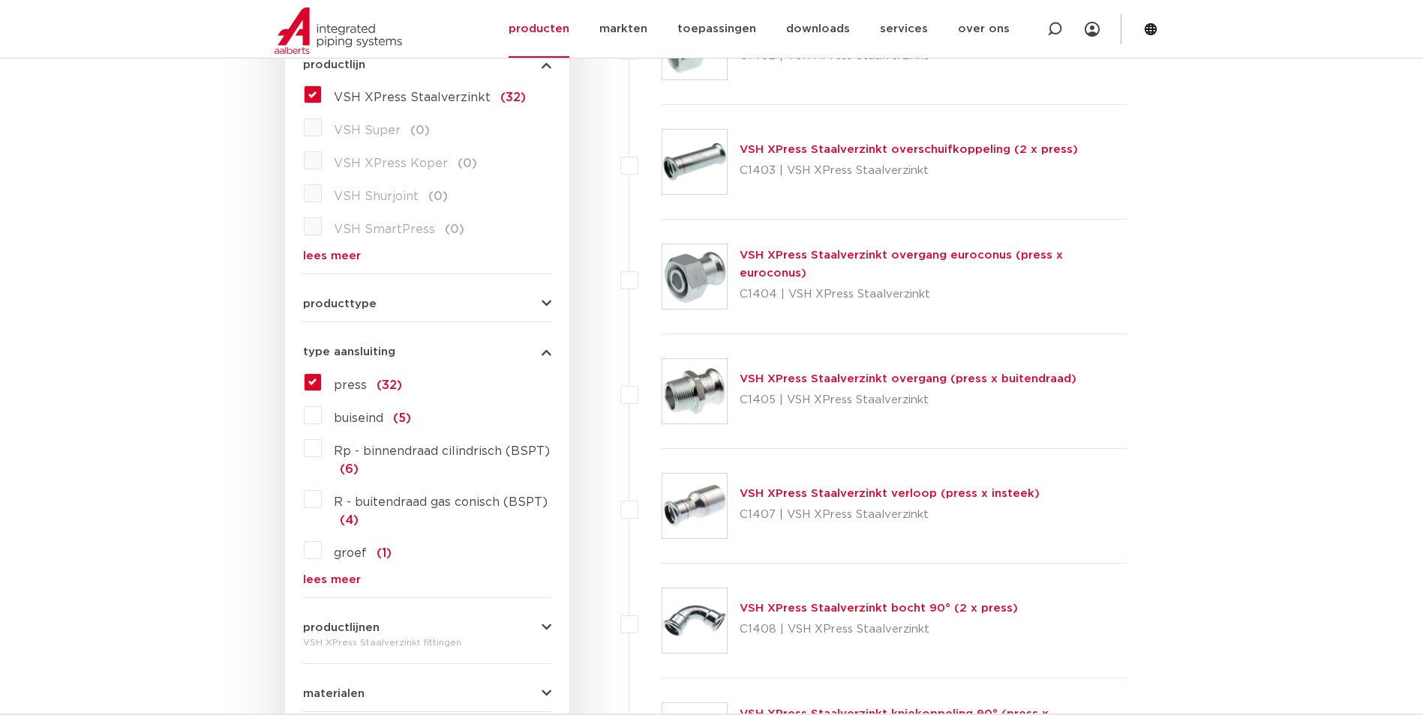
scroll to position [450, 0]
click at [767, 493] on link "VSH XPress Staalverzinkt verloop (press x insteek)" at bounding box center [889, 492] width 300 height 11
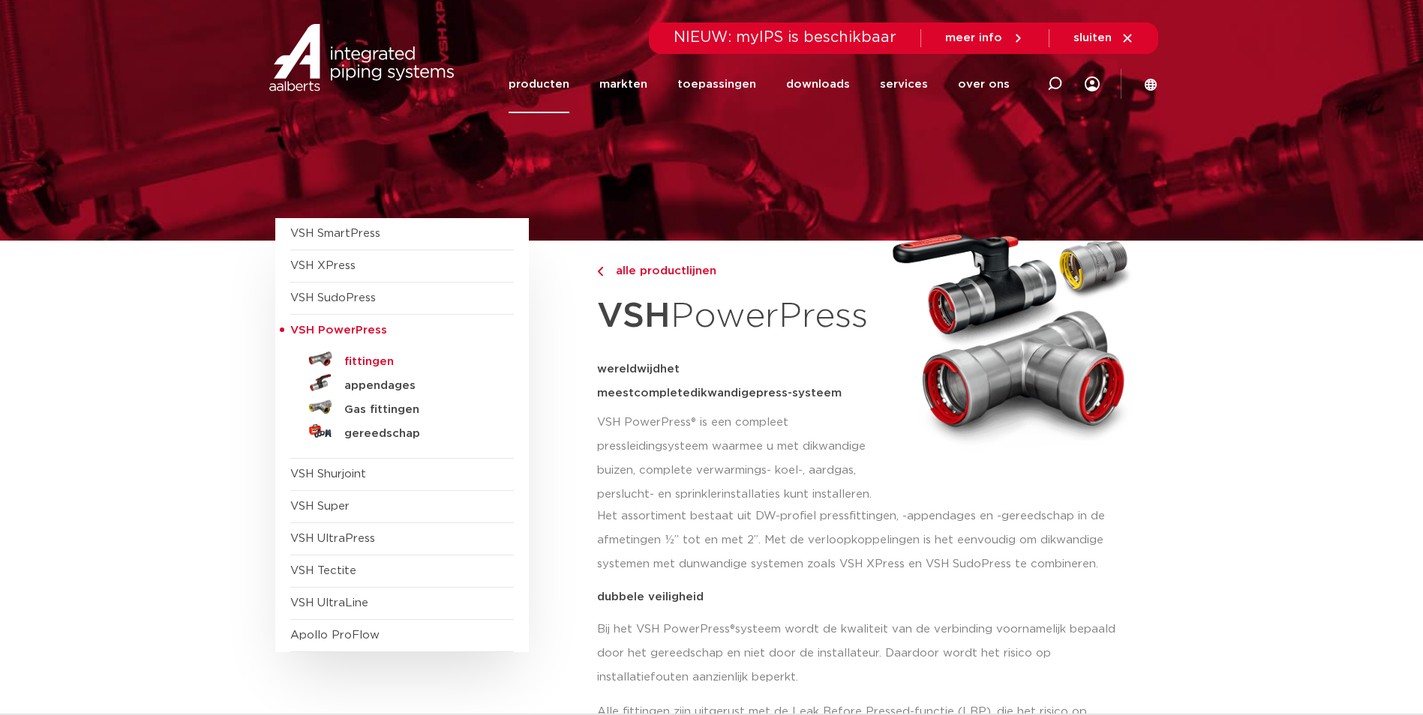
click at [367, 362] on h5 "fittingen" at bounding box center [418, 361] width 148 height 13
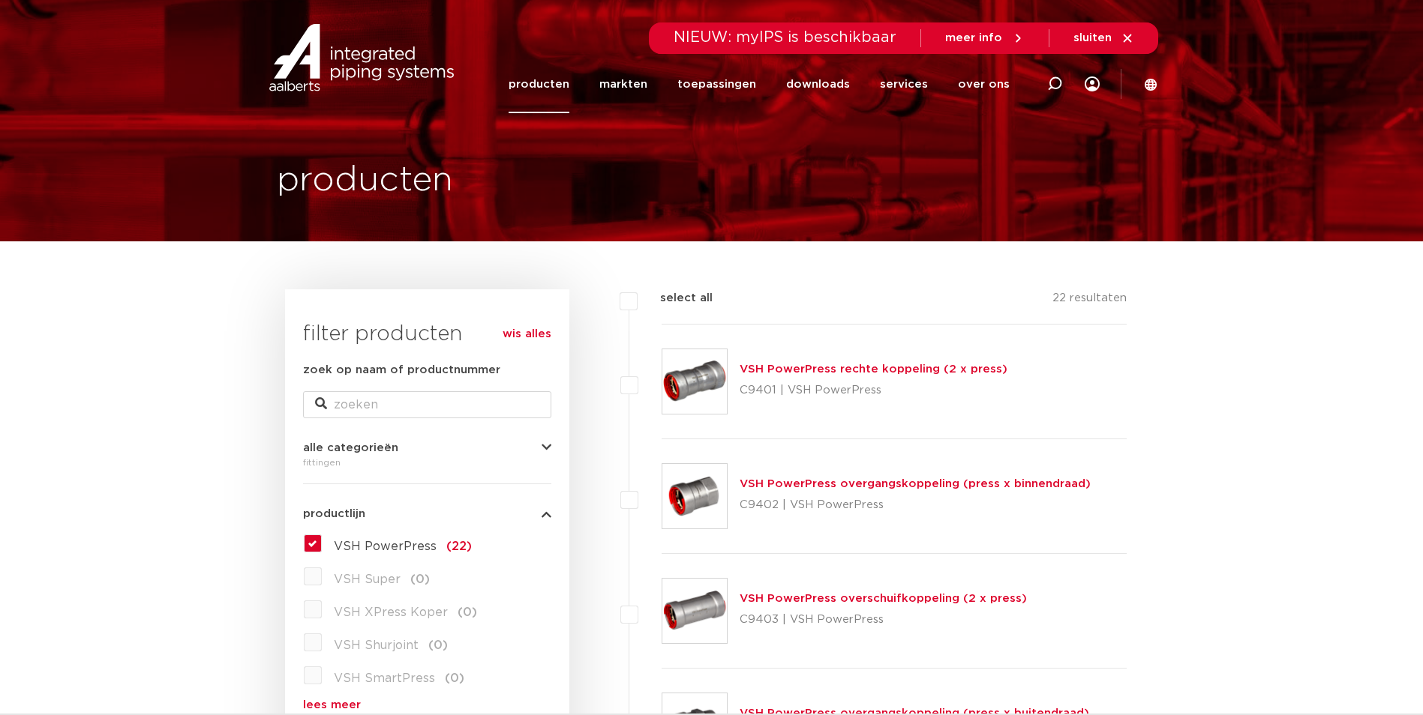
click at [362, 61] on img at bounding box center [361, 57] width 192 height 67
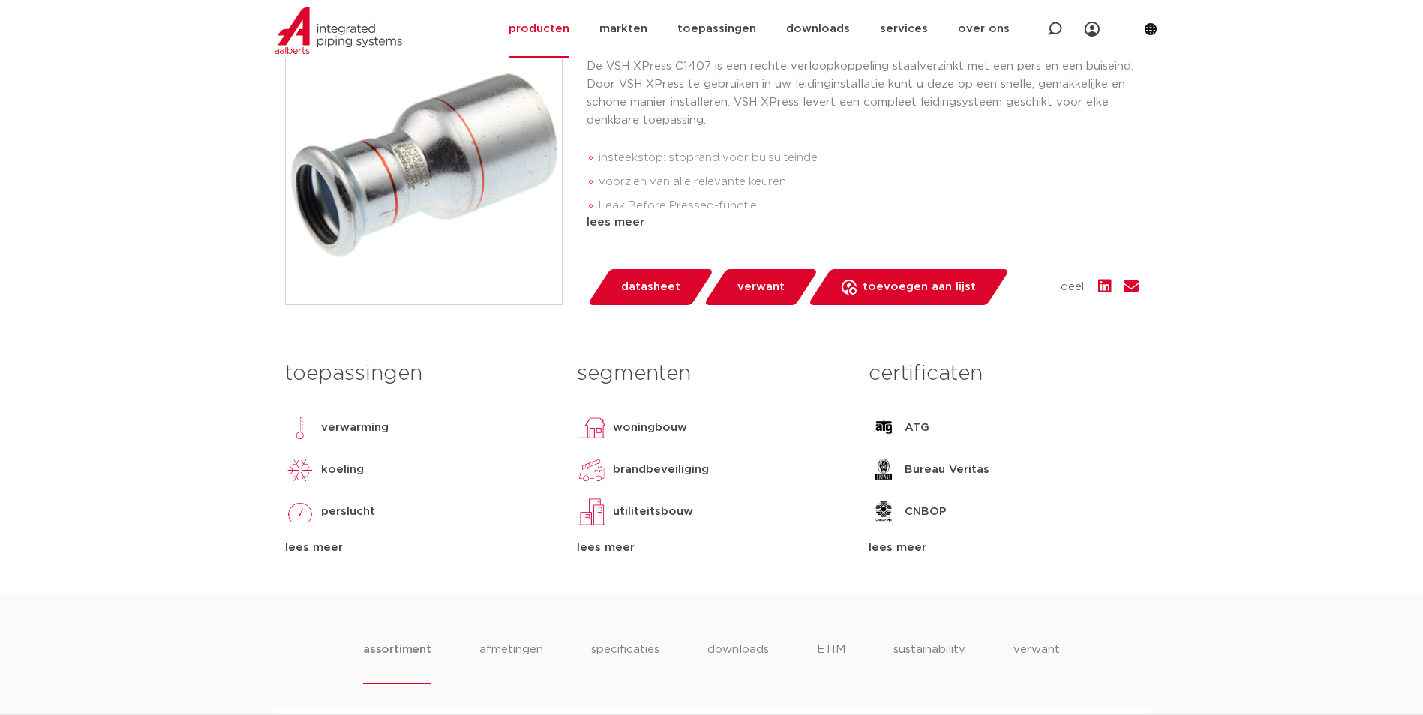
scroll to position [225, 0]
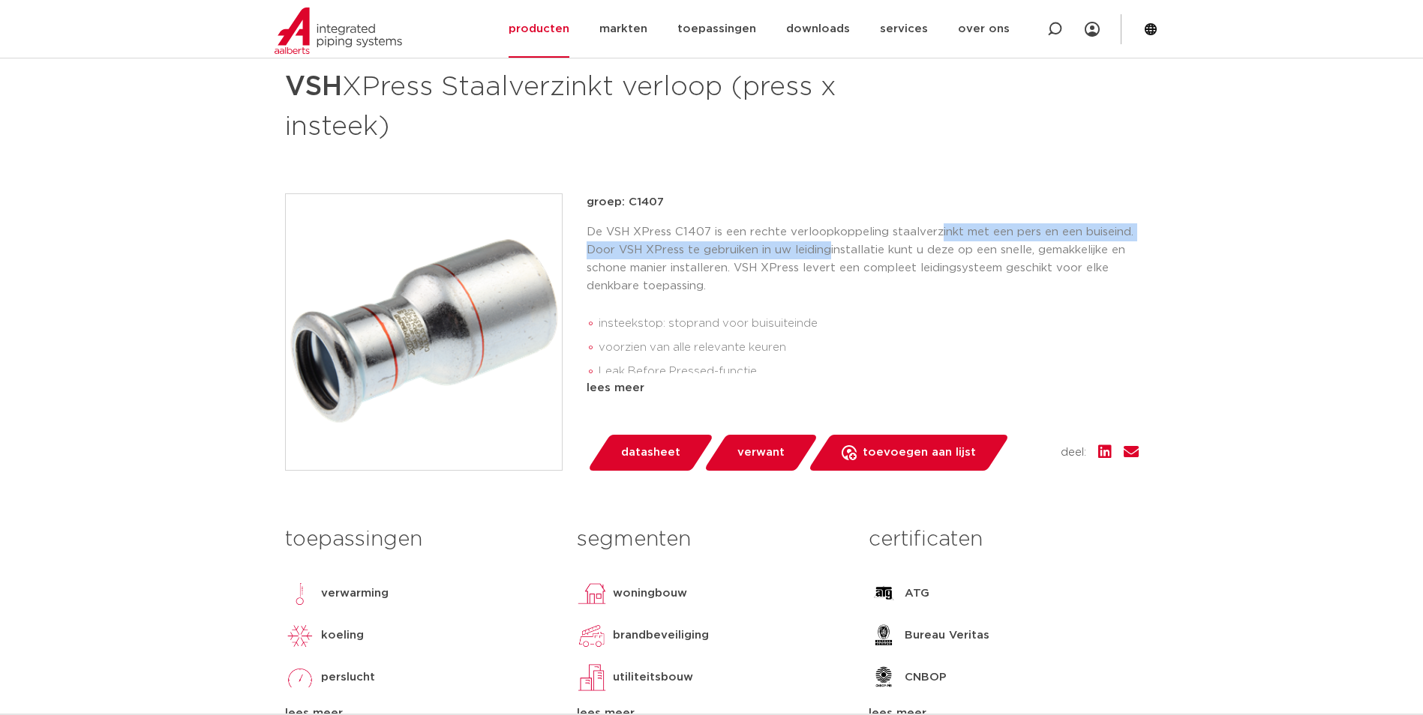
drag, startPoint x: 826, startPoint y: 241, endPoint x: 933, endPoint y: 229, distance: 107.9
click at [933, 229] on p "De VSH XPress C1407 is een rechte verloopkoppeling staalverzinkt met een pers e…" at bounding box center [862, 259] width 552 height 72
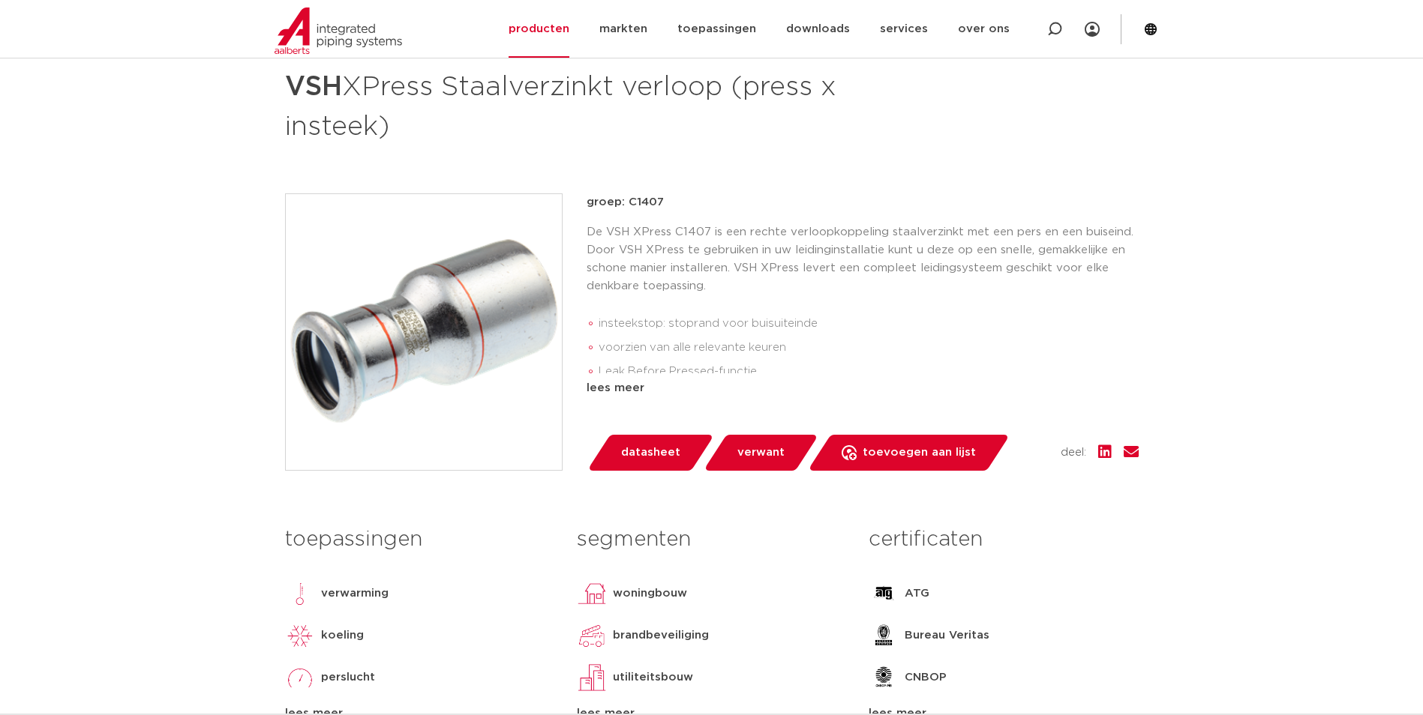
drag, startPoint x: 933, startPoint y: 229, endPoint x: 929, endPoint y: 239, distance: 10.4
click at [929, 239] on p "De VSH XPress C1407 is een rechte verloopkoppeling staalverzinkt met een pers e…" at bounding box center [862, 259] width 552 height 72
click at [625, 386] on div "lees meer" at bounding box center [862, 388] width 552 height 18
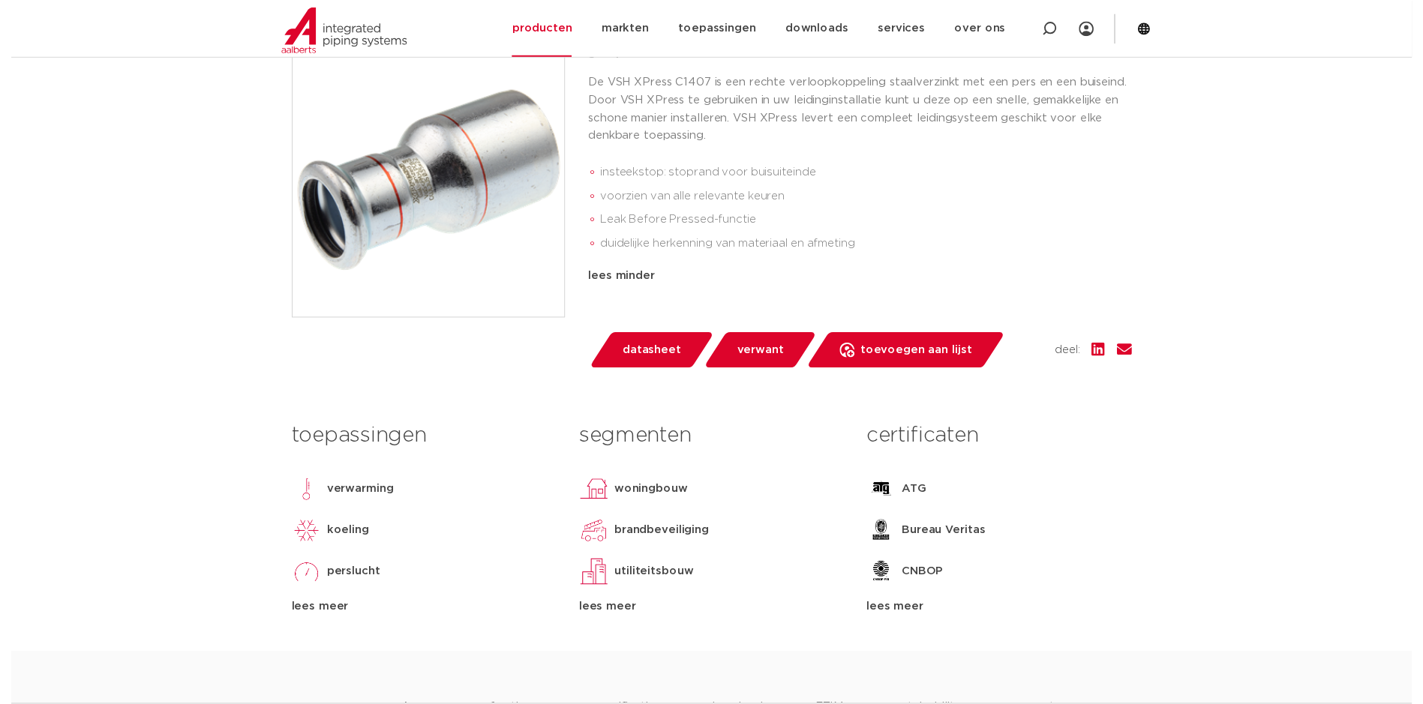
scroll to position [375, 0]
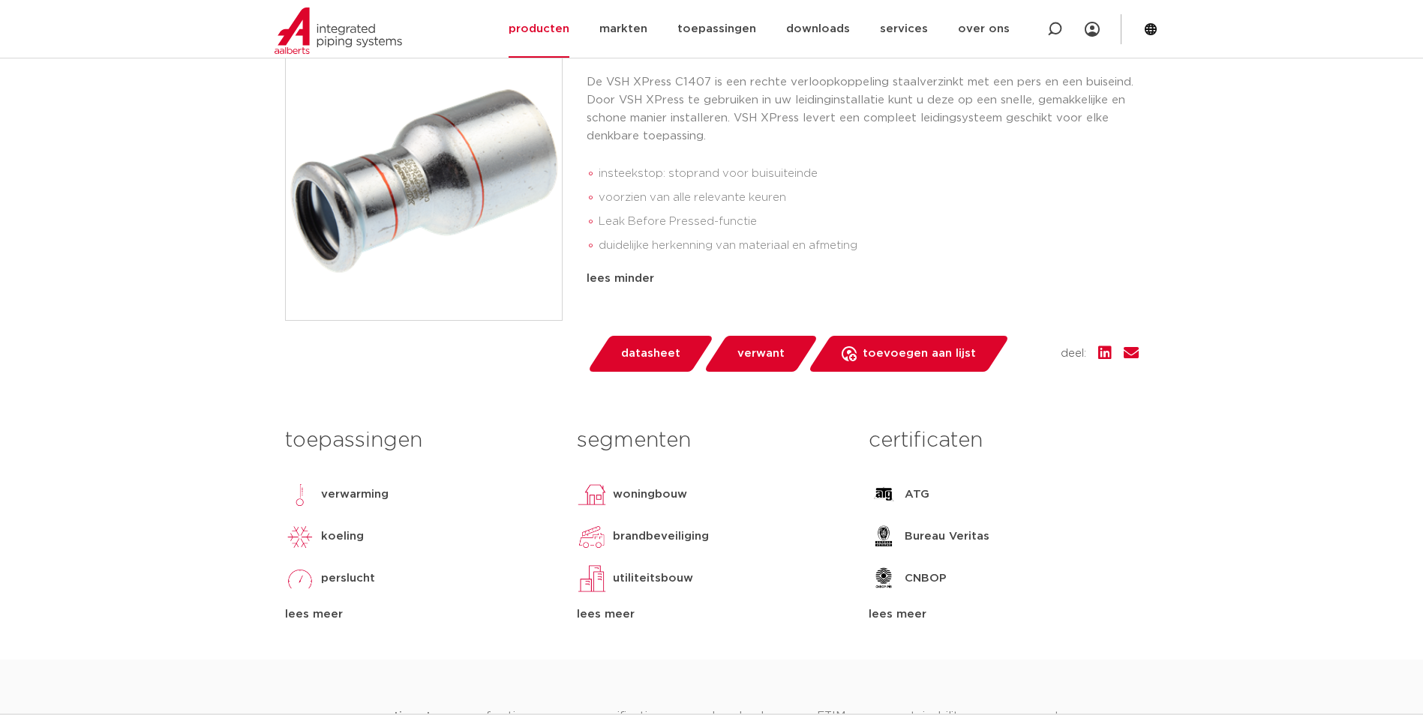
click at [653, 355] on span "datasheet" at bounding box center [650, 354] width 59 height 24
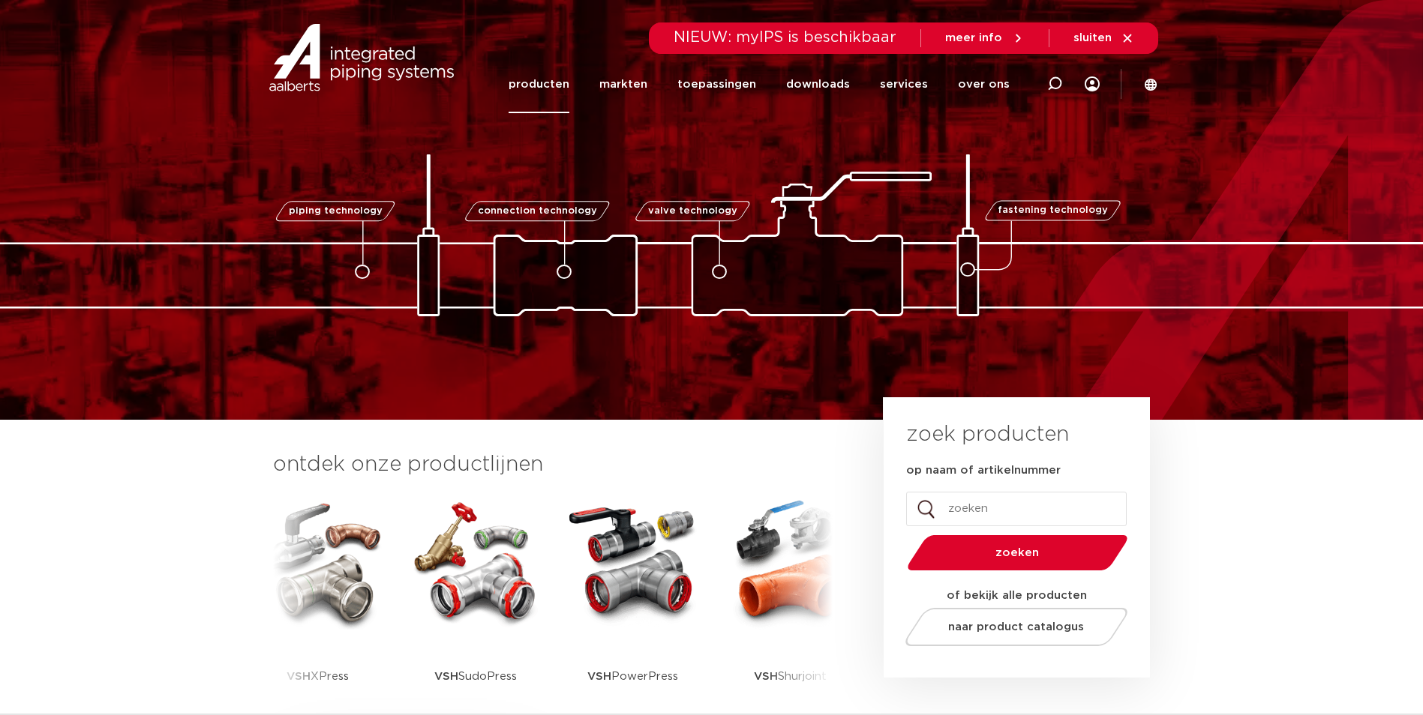
click at [566, 83] on link "producten" at bounding box center [538, 84] width 61 height 58
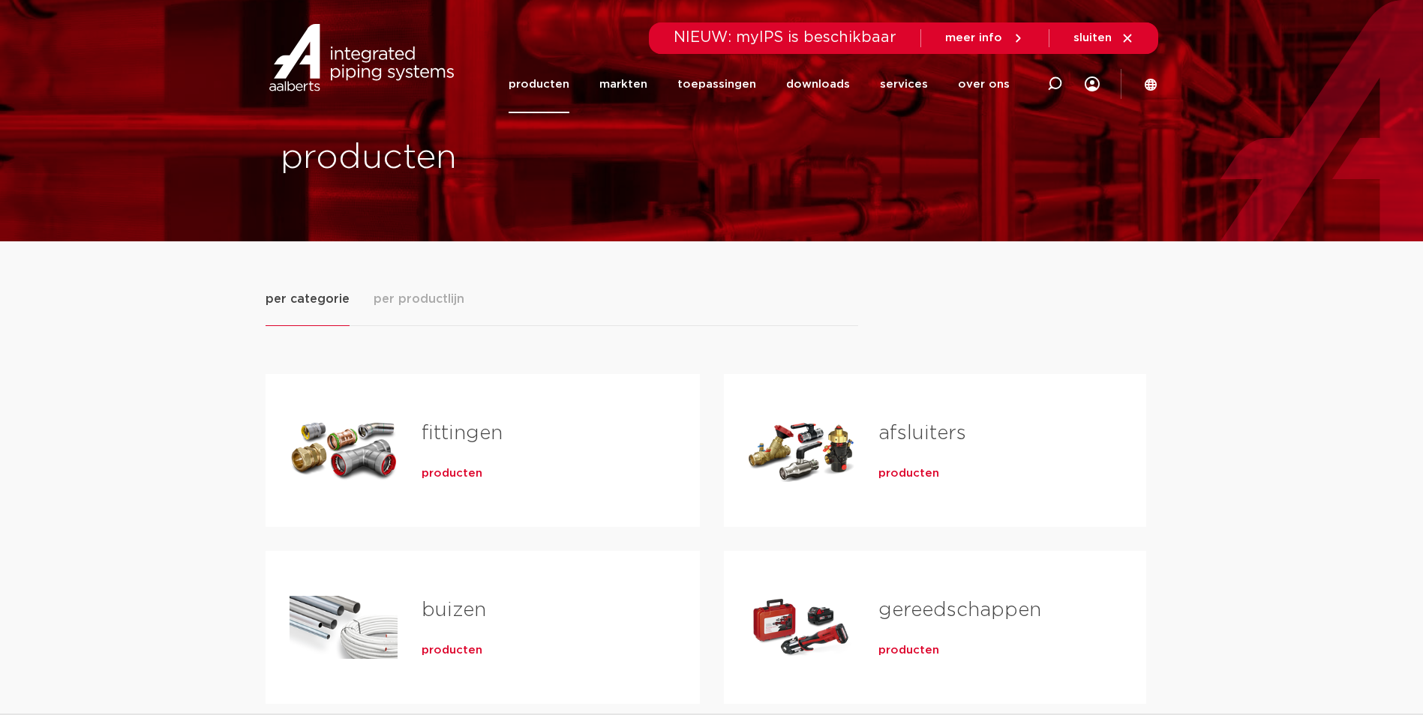
click at [420, 300] on span "per productlijn" at bounding box center [418, 299] width 91 height 18
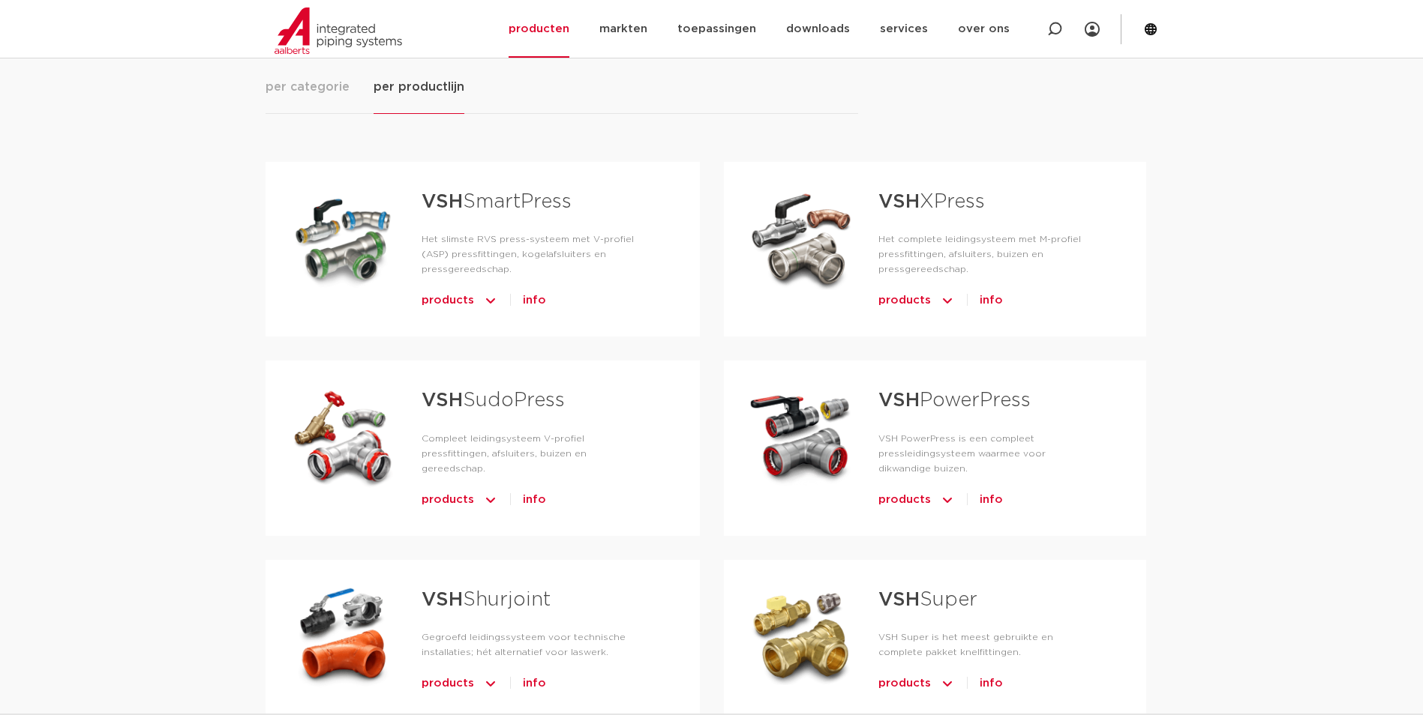
scroll to position [225, 0]
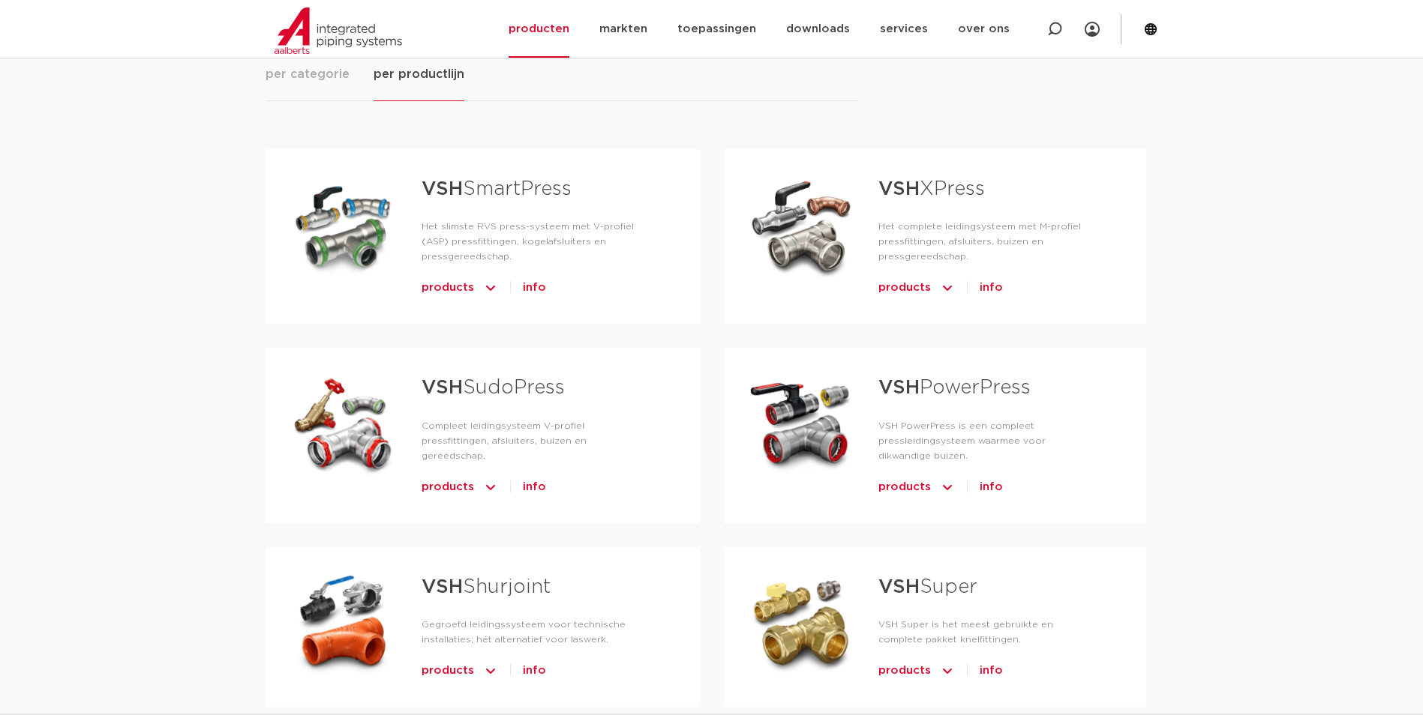
click at [937, 394] on link "VSH PowerPress" at bounding box center [954, 387] width 152 height 19
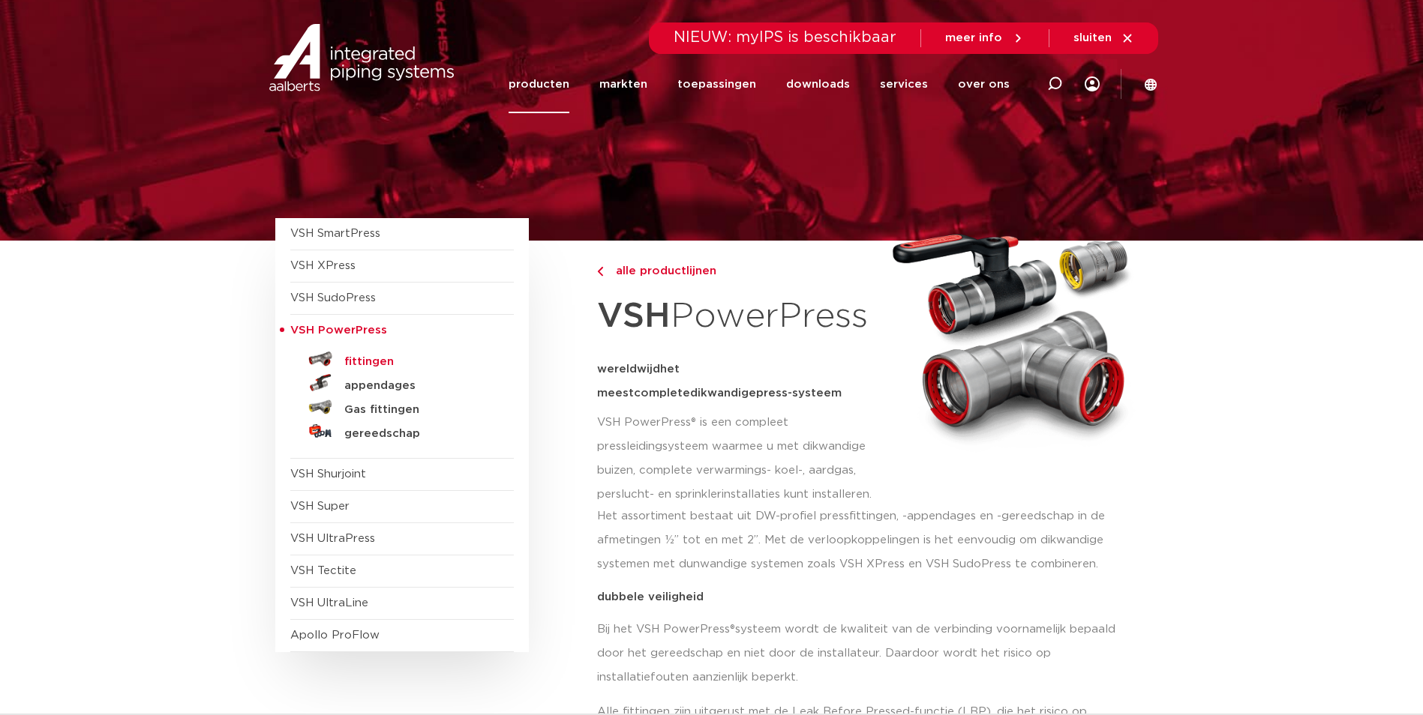
click at [379, 361] on h5 "fittingen" at bounding box center [418, 361] width 148 height 13
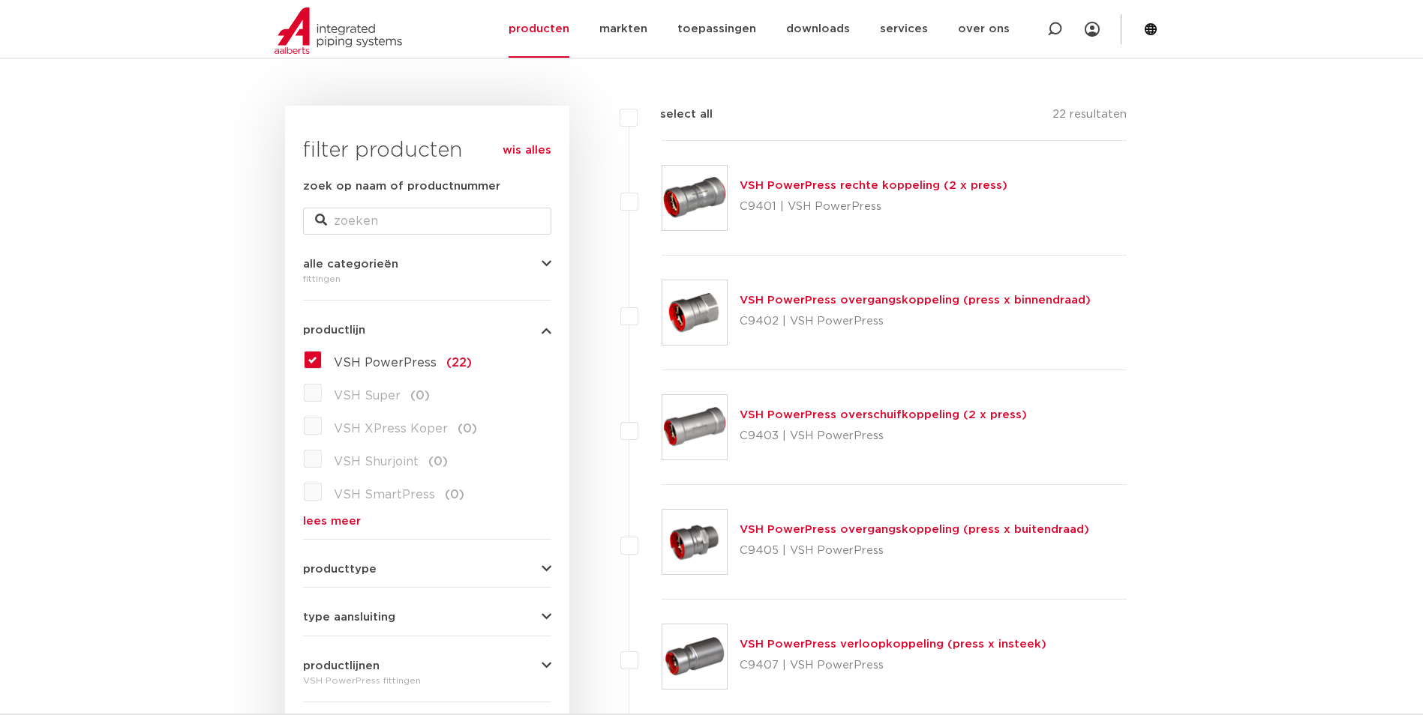
scroll to position [300, 0]
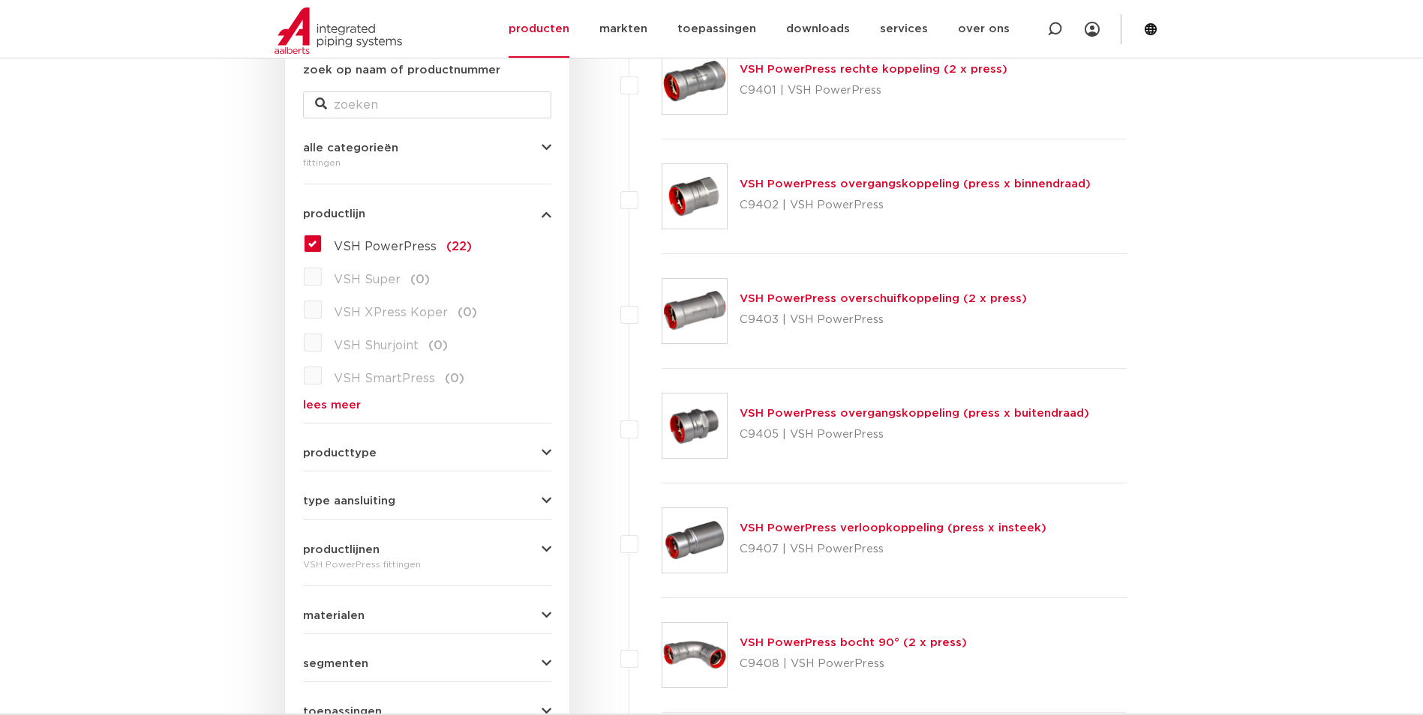
click at [374, 454] on button "producttype" at bounding box center [427, 453] width 248 height 11
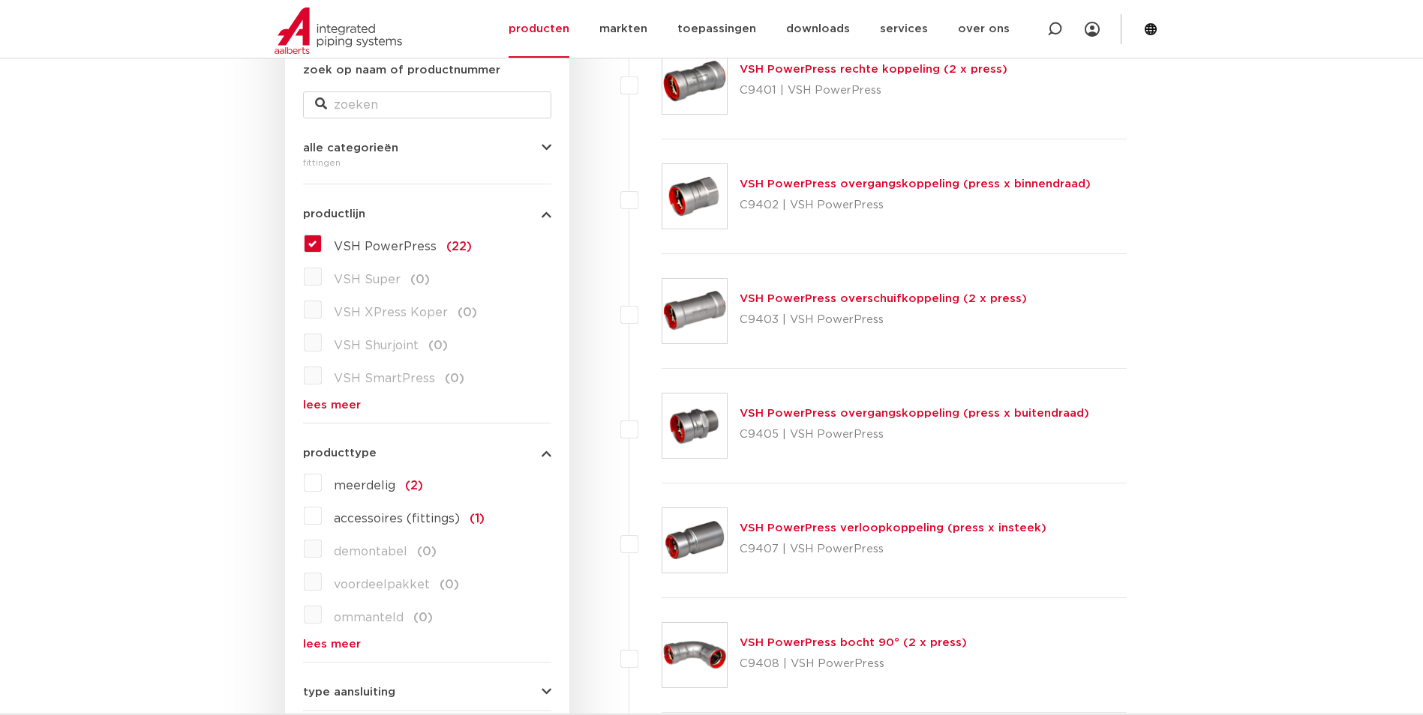
click at [374, 452] on button "producttype" at bounding box center [427, 453] width 248 height 11
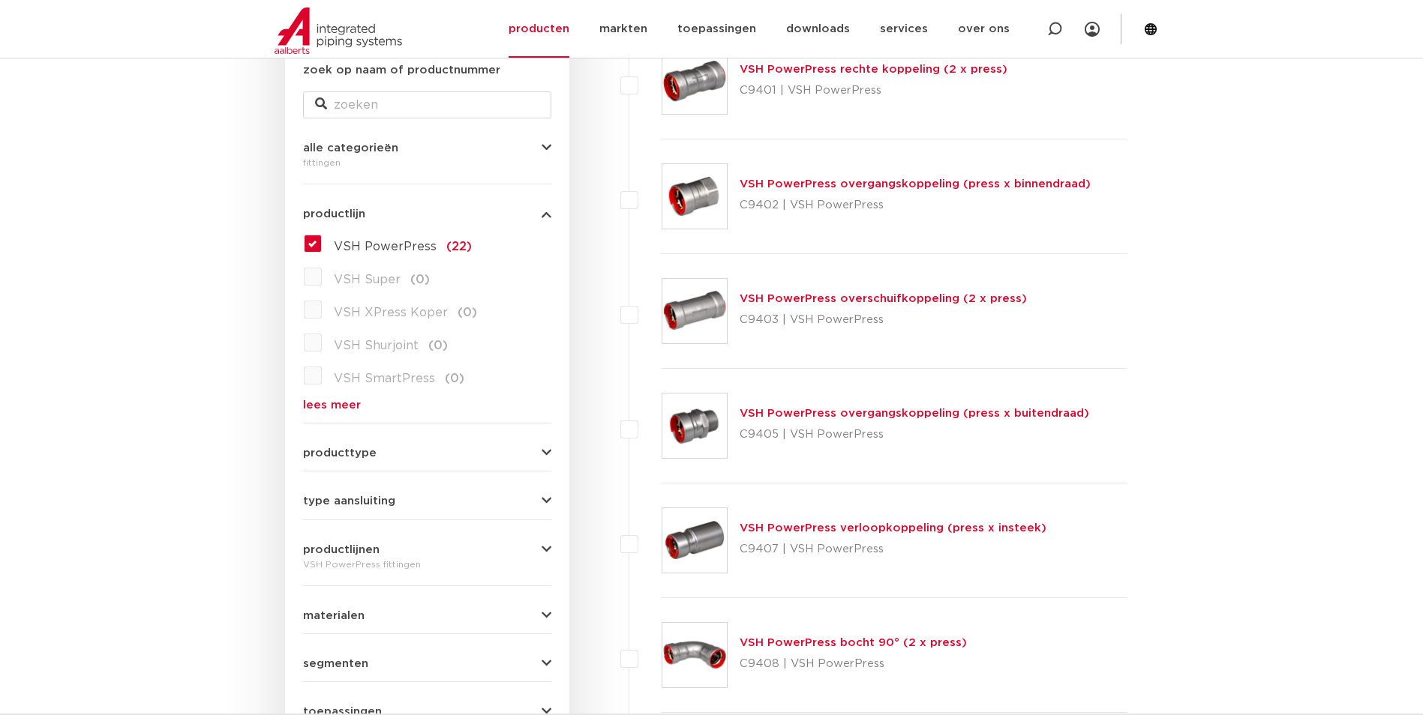
click at [375, 500] on span "type aansluiting" at bounding box center [349, 501] width 92 height 11
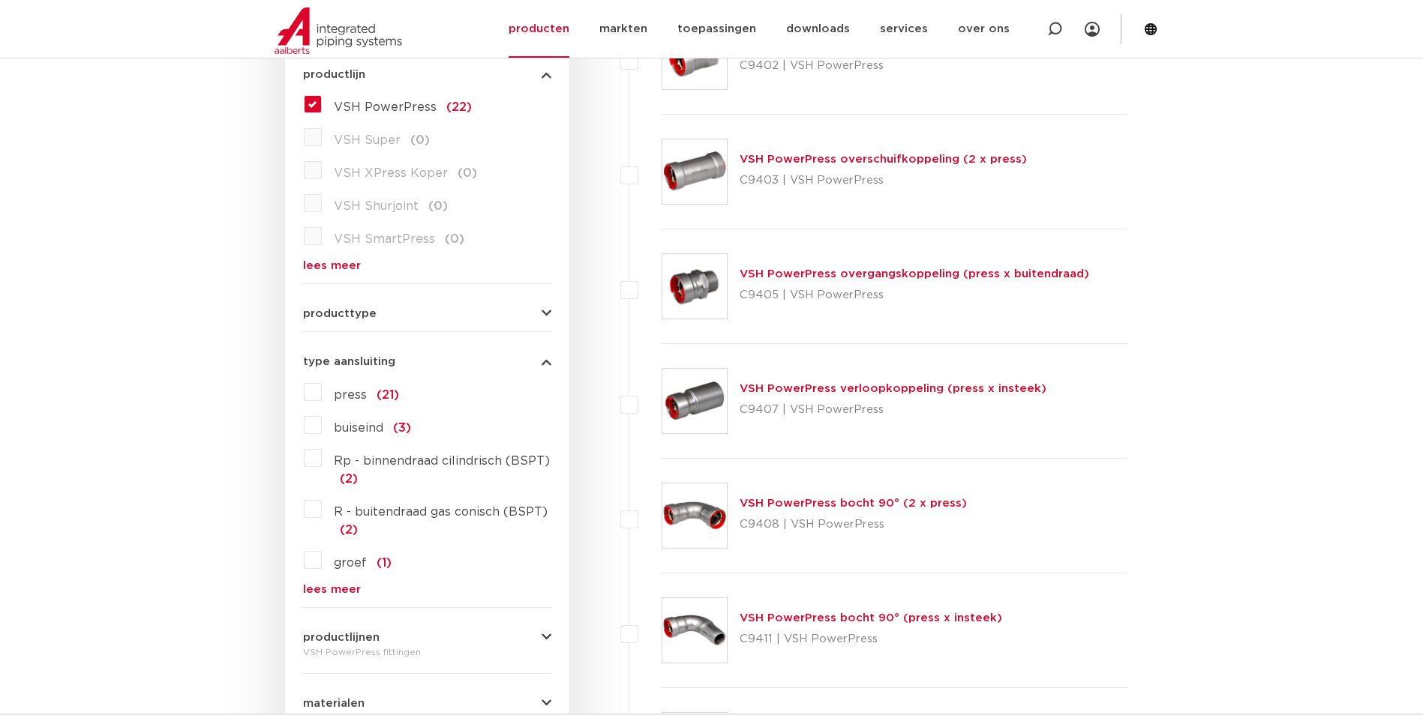
scroll to position [450, 0]
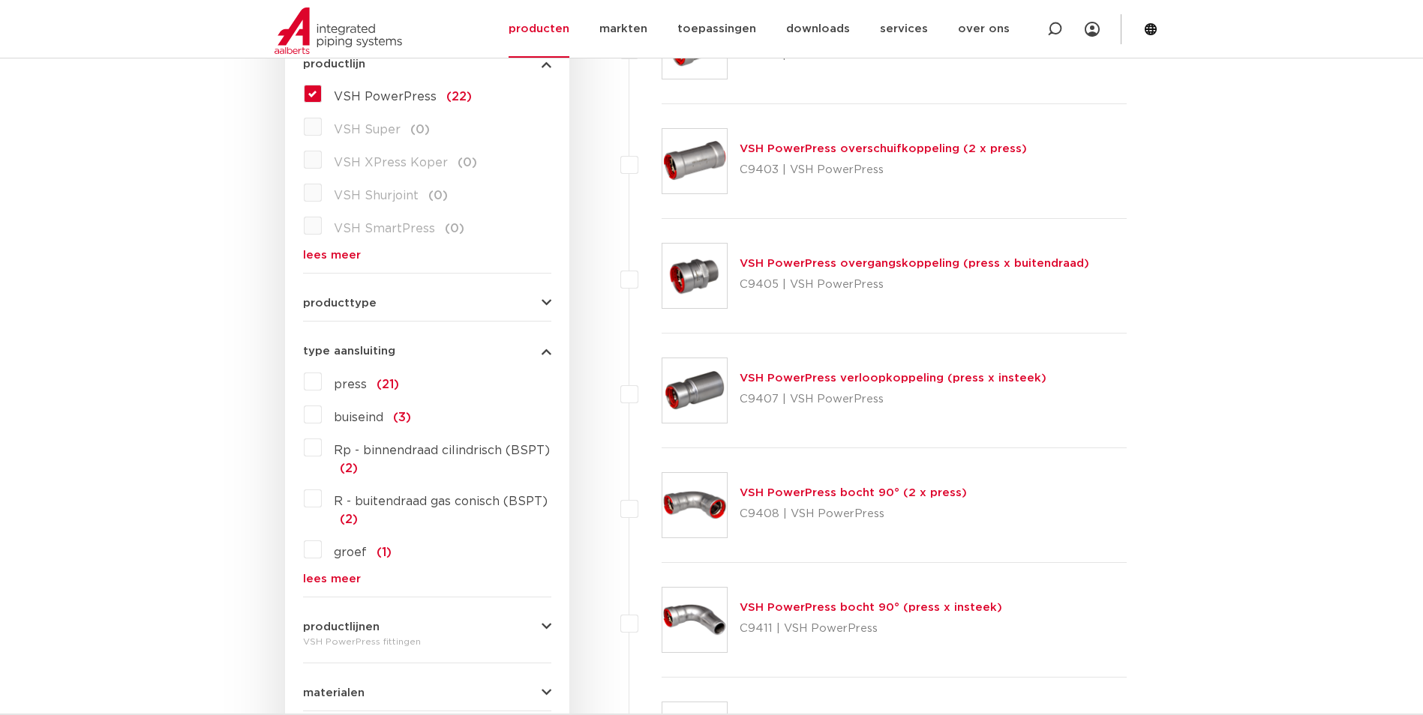
click at [346, 379] on span "press" at bounding box center [350, 385] width 33 height 12
click at [0, 0] on input "press (21)" at bounding box center [0, 0] width 0 height 0
click at [360, 350] on span "type aansluiting" at bounding box center [349, 351] width 92 height 11
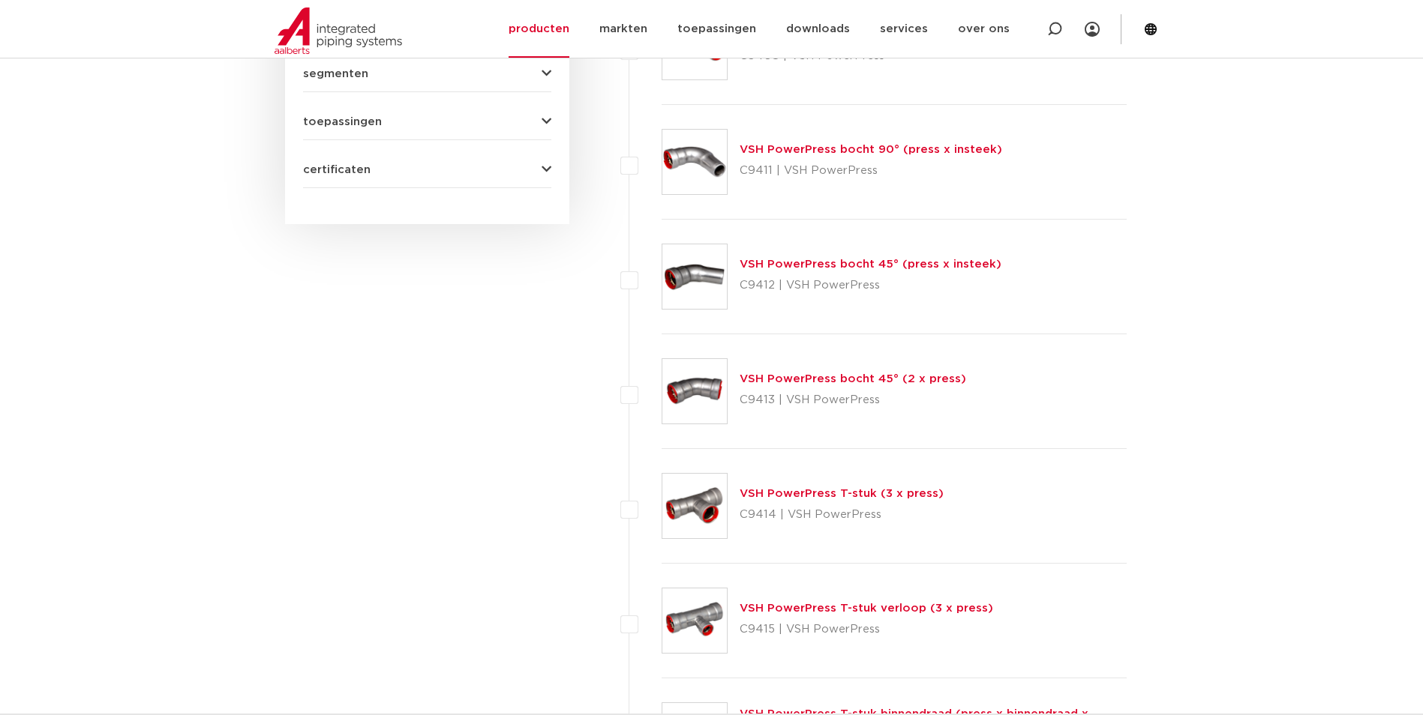
scroll to position [900, 0]
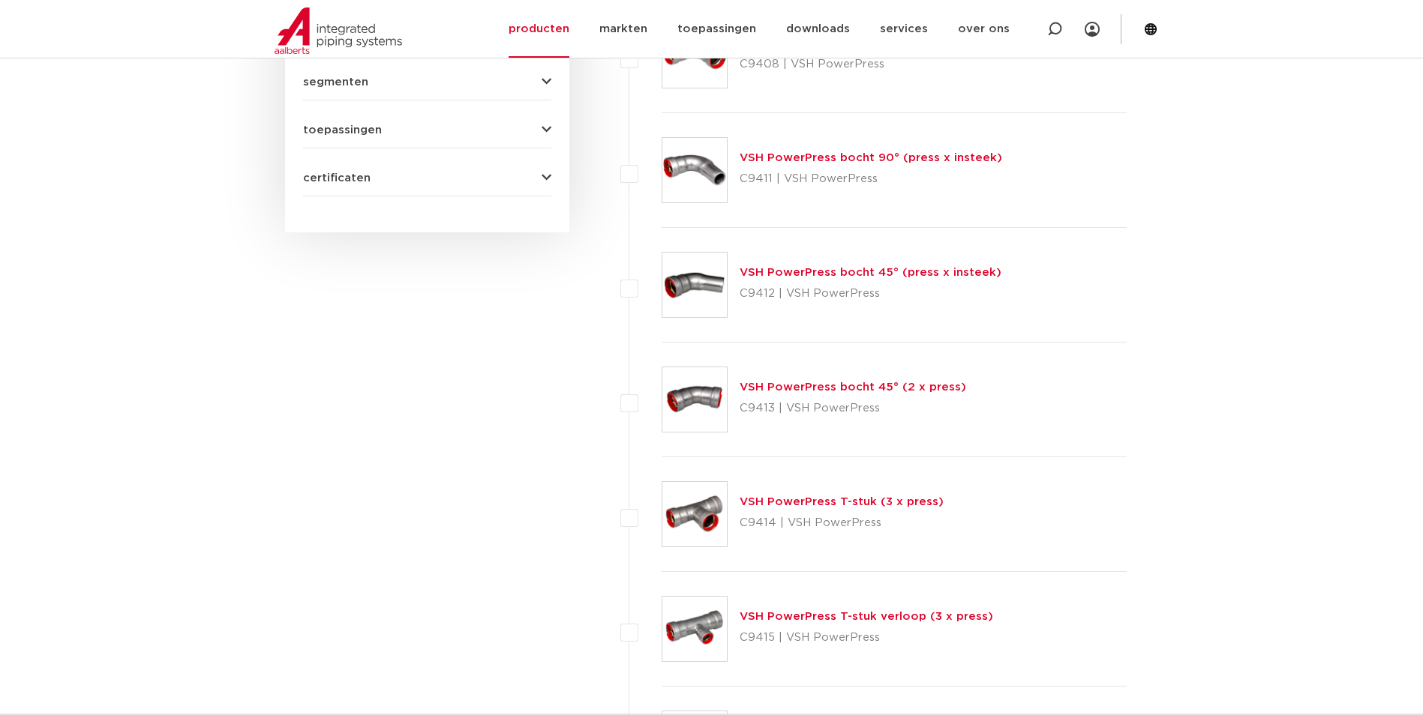
click at [815, 618] on link "VSH PowerPress T-stuk verloop (3 x press)" at bounding box center [865, 616] width 253 height 11
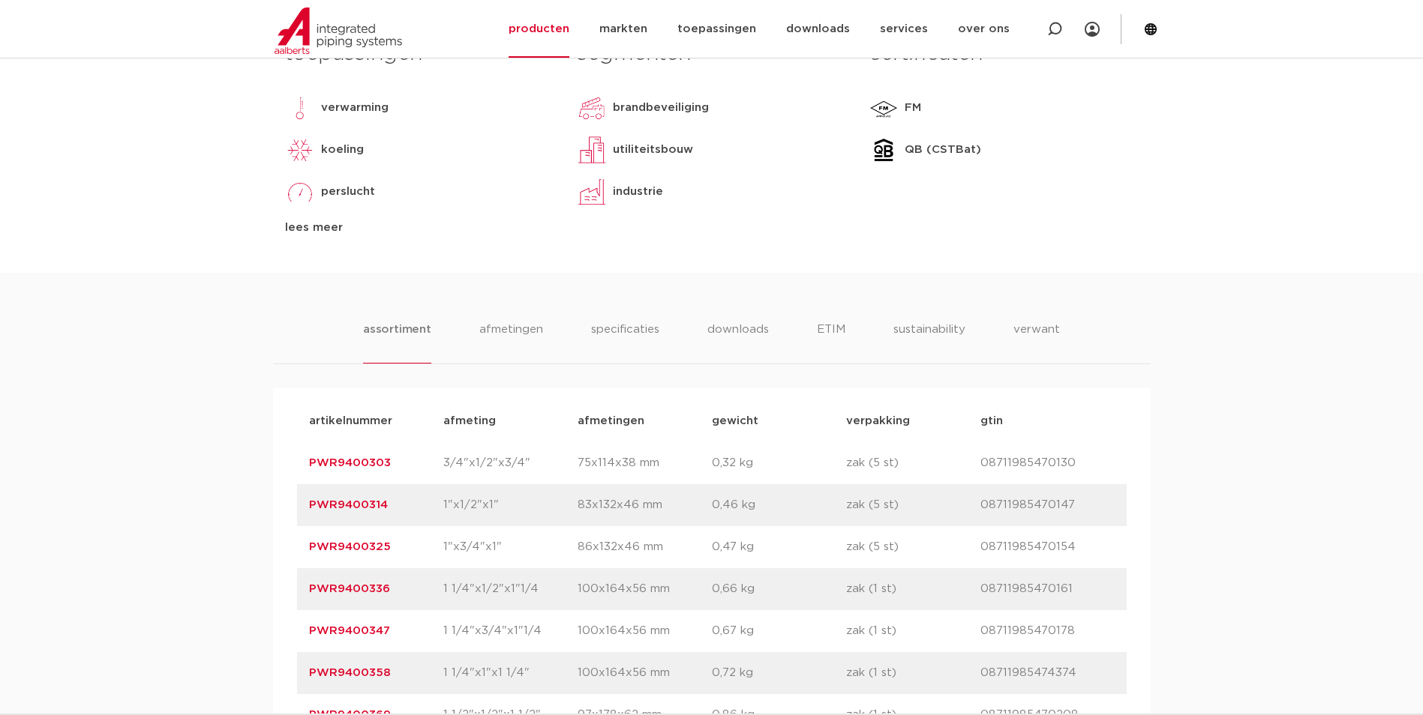
scroll to position [1050, 0]
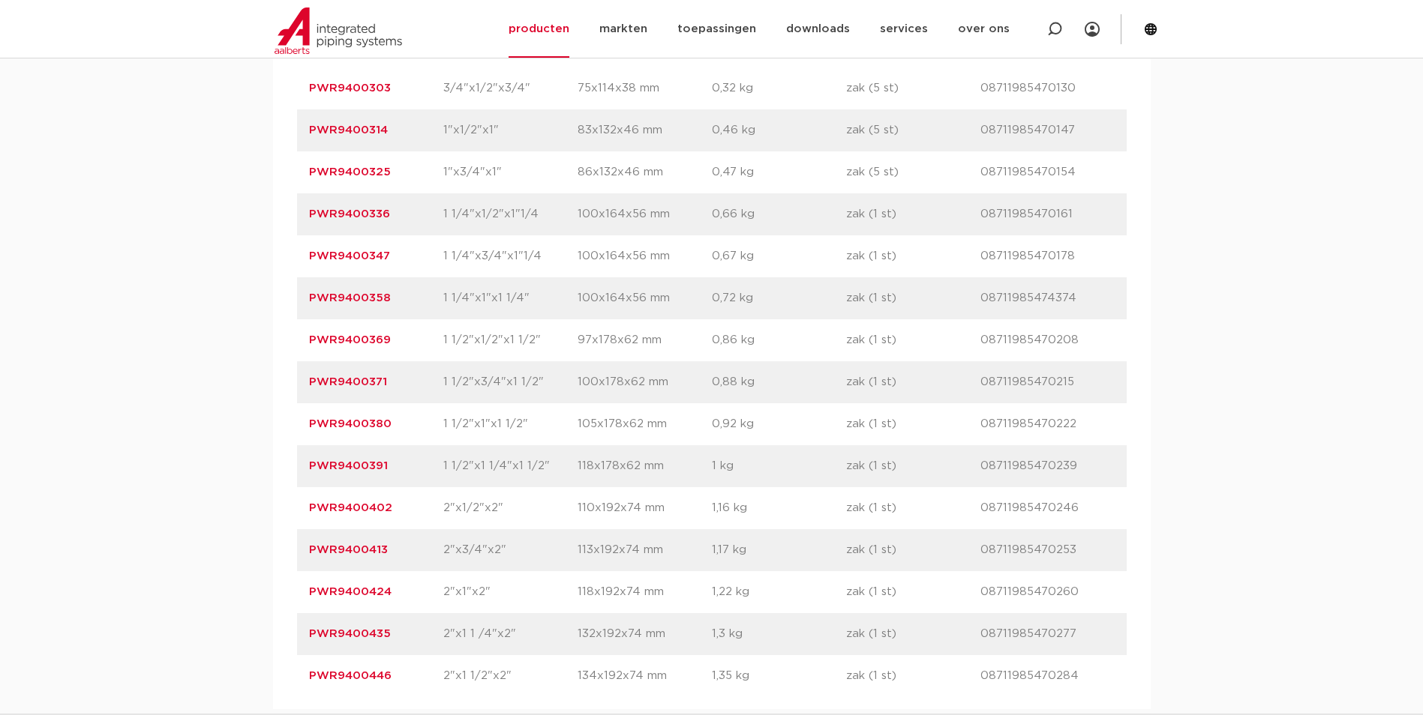
drag, startPoint x: 304, startPoint y: 274, endPoint x: 335, endPoint y: 307, distance: 45.1
click at [324, 277] on div "artikelnummer PWR9400347 afmeting 1 1/4"x3/4"x1"1/4 [GEOGRAPHIC_DATA] 100x164x5…" at bounding box center [711, 256] width 829 height 42
